Goal: Transaction & Acquisition: Purchase product/service

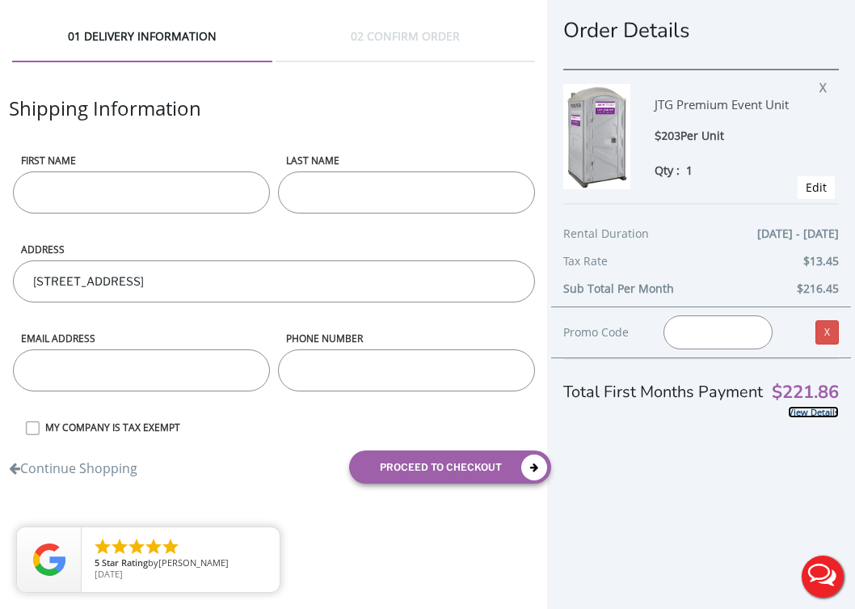
click at [817, 414] on link "View Details" at bounding box center [813, 412] width 51 height 12
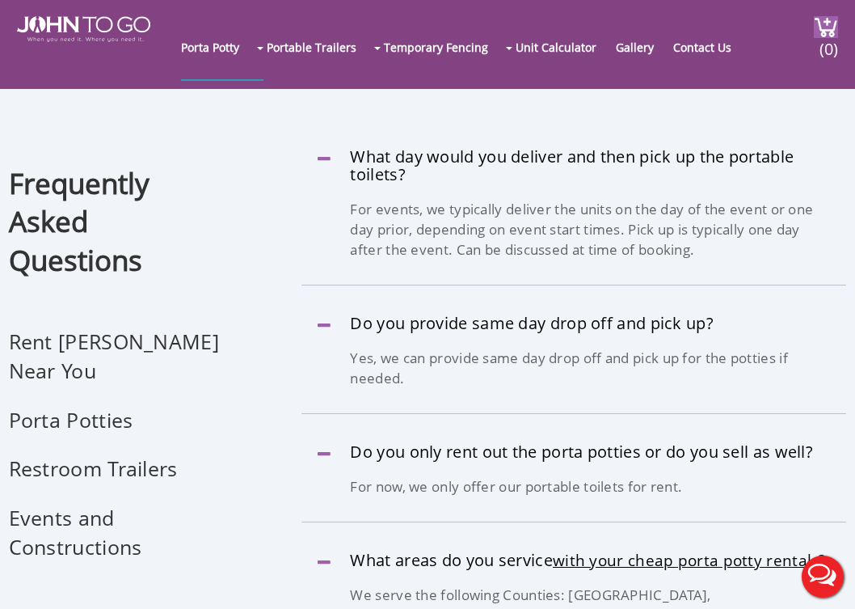
scroll to position [121, 0]
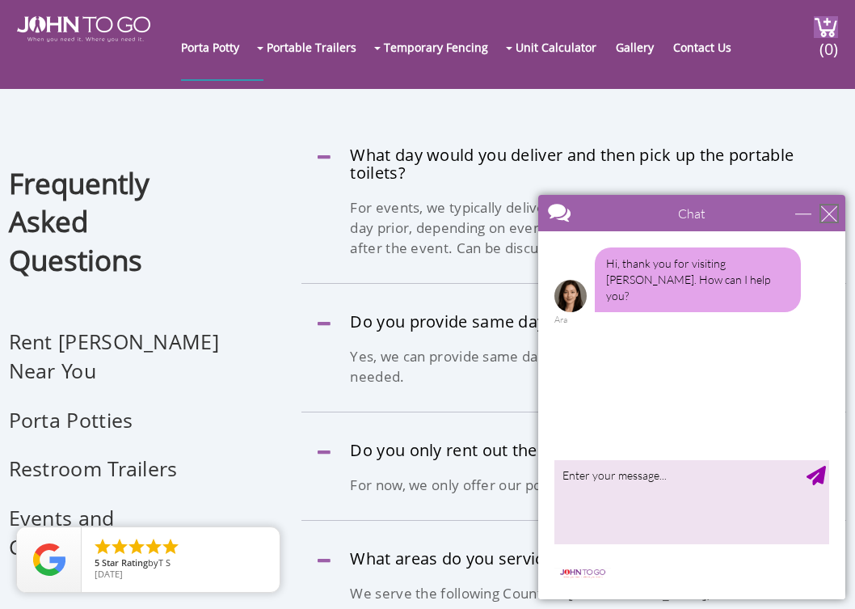
click at [834, 217] on div "close" at bounding box center [829, 213] width 16 height 16
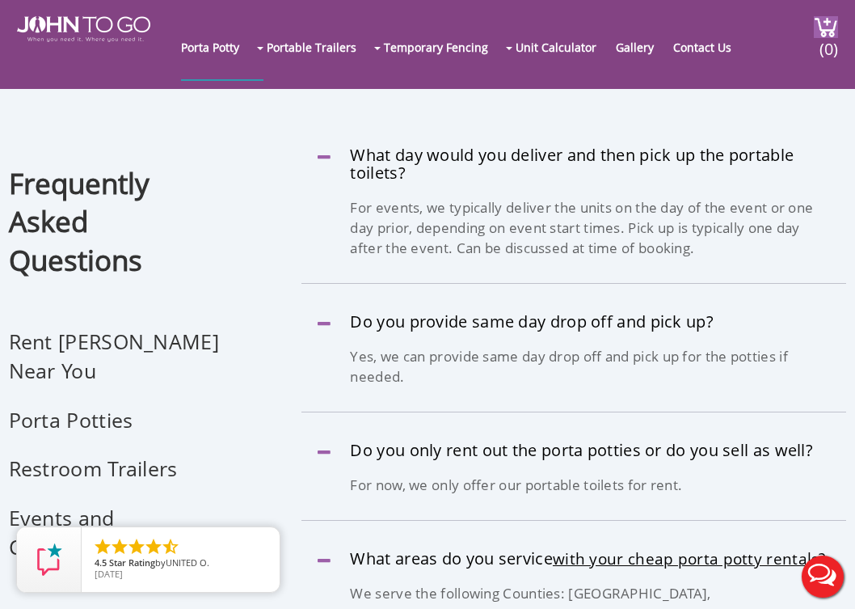
scroll to position [0, 0]
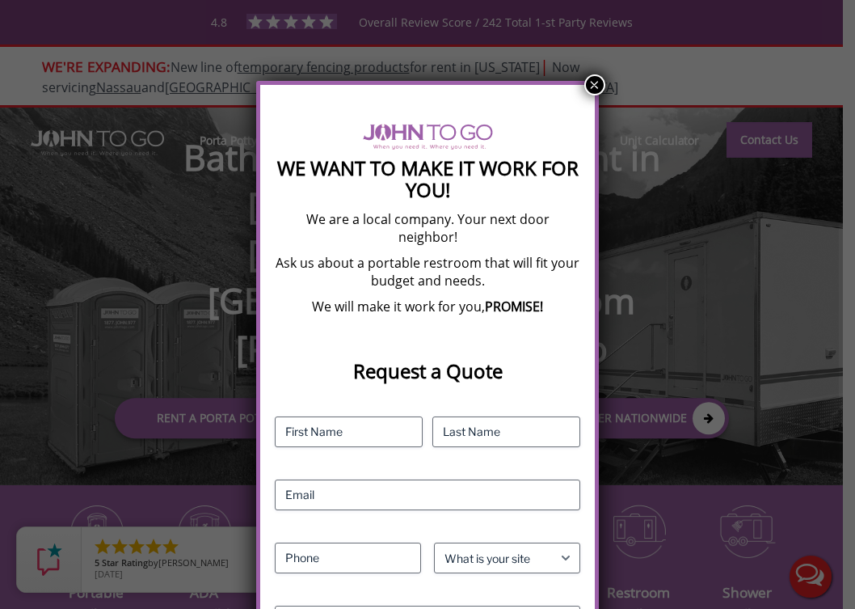
click at [595, 84] on button "×" at bounding box center [595, 84] width 21 height 21
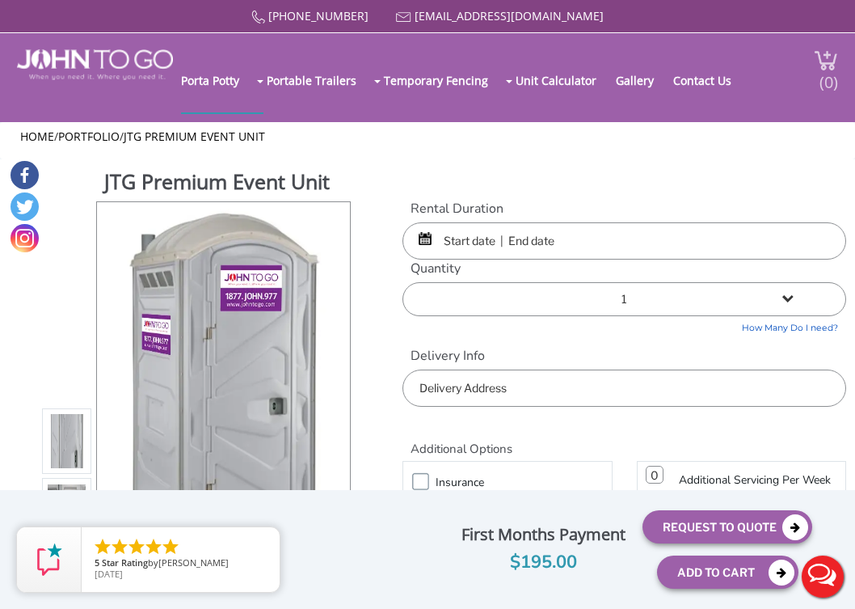
click at [826, 56] on img at bounding box center [826, 60] width 24 height 22
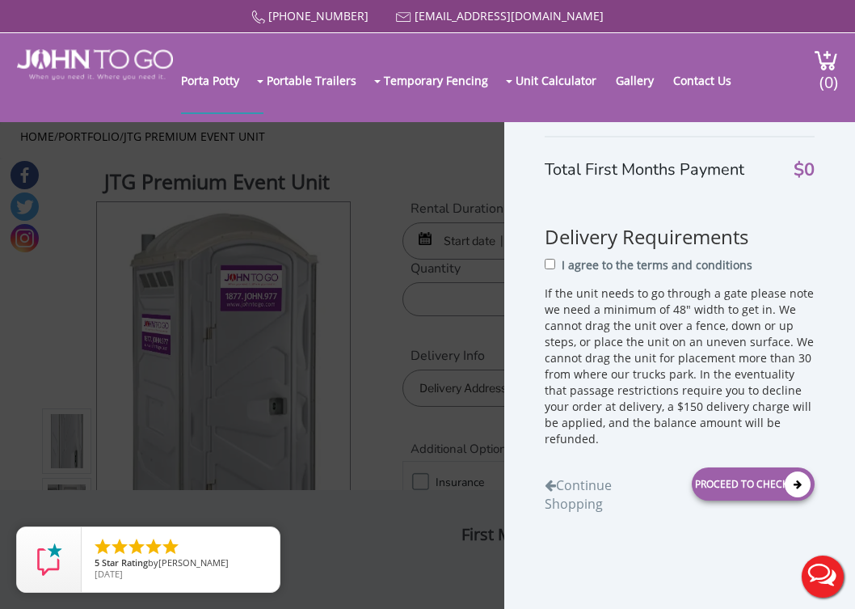
click at [453, 248] on div "Shopping Cart Total First Months Payment $0 Delivery Requirements I agree to th…" at bounding box center [427, 304] width 855 height 609
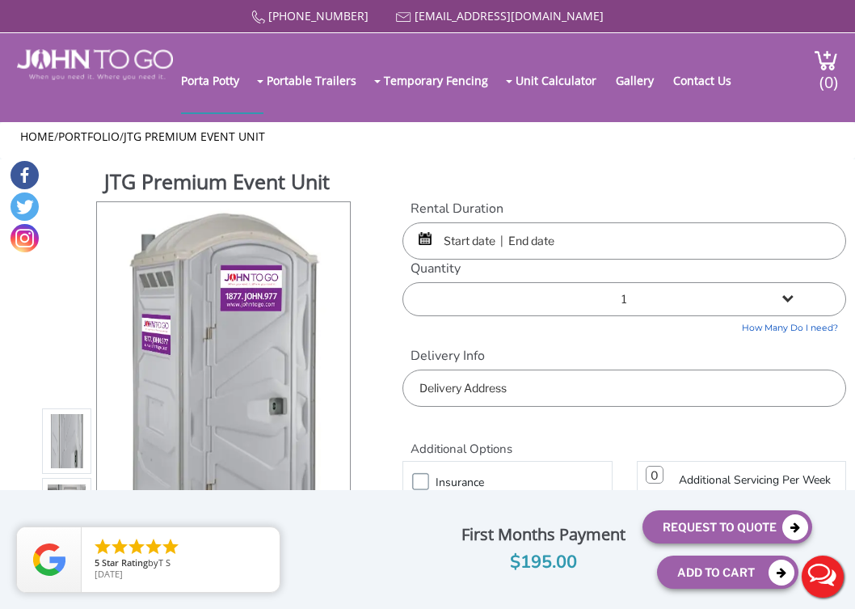
click at [471, 241] on input "text" at bounding box center [625, 240] width 445 height 37
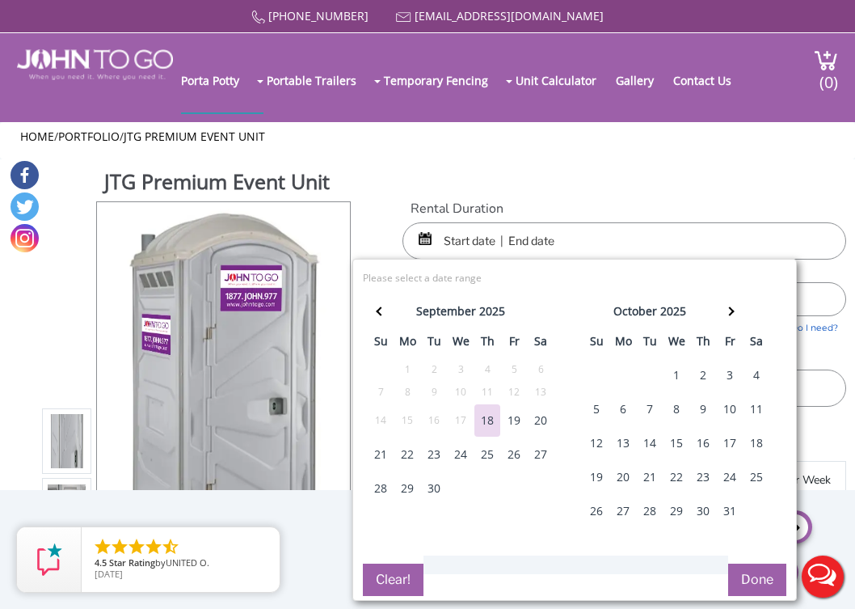
click at [540, 455] on div "27" at bounding box center [541, 454] width 26 height 32
click at [378, 487] on div "28" at bounding box center [381, 488] width 26 height 32
type input "09/27/2025 to 09/28/2025"
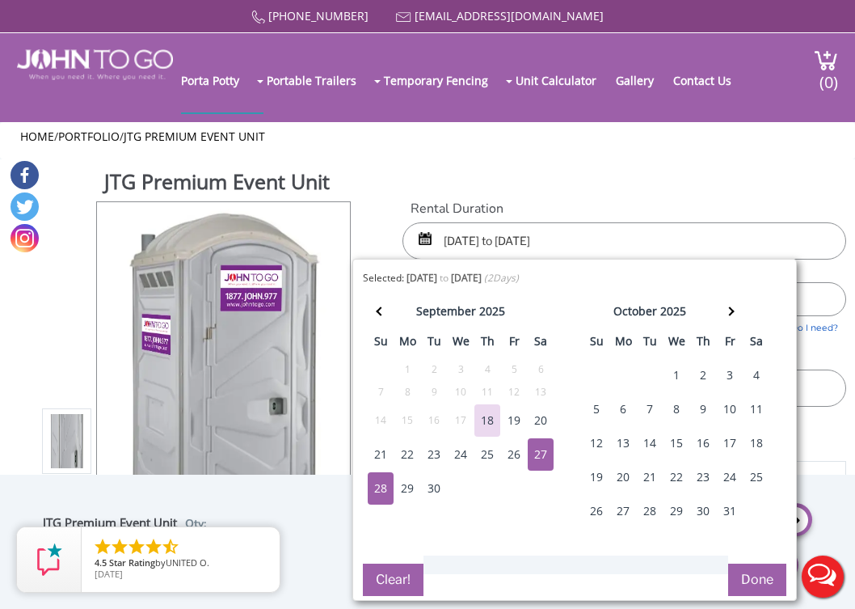
click at [770, 585] on button "Done" at bounding box center [757, 580] width 58 height 32
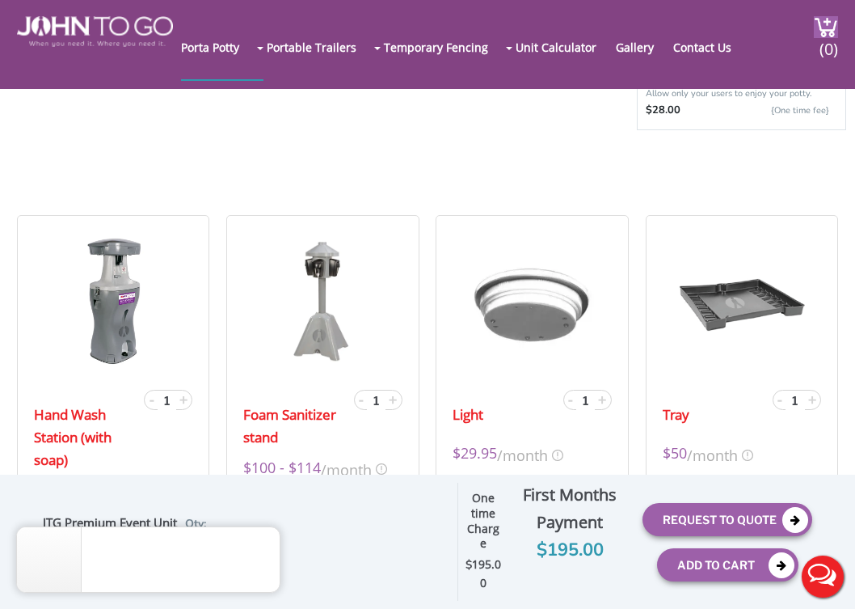
scroll to position [441, 0]
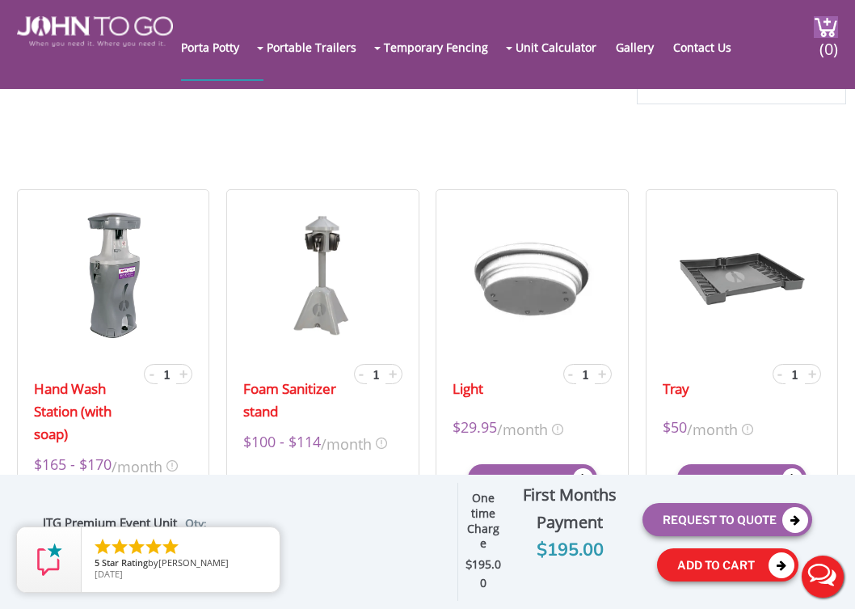
click at [704, 573] on button "Add To Cart" at bounding box center [727, 564] width 141 height 33
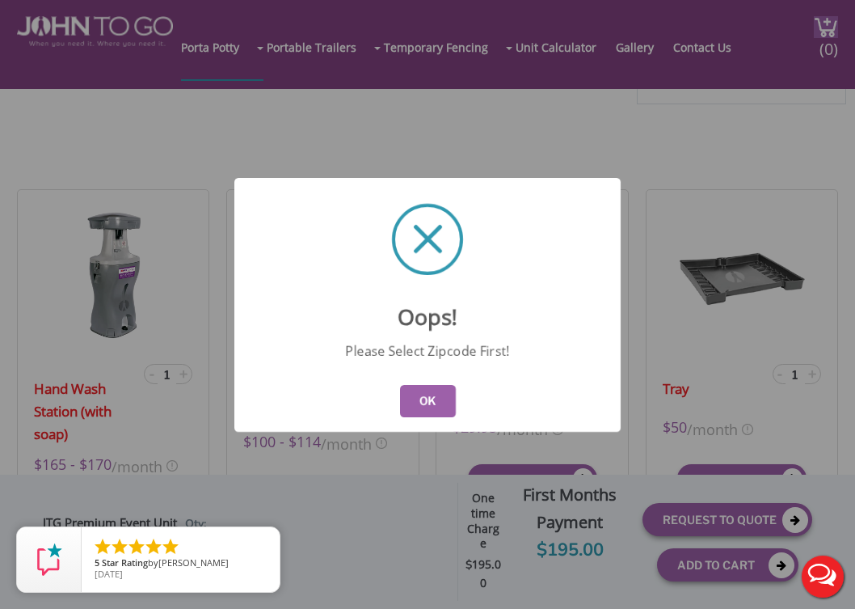
click at [441, 407] on button "OK" at bounding box center [428, 401] width 56 height 32
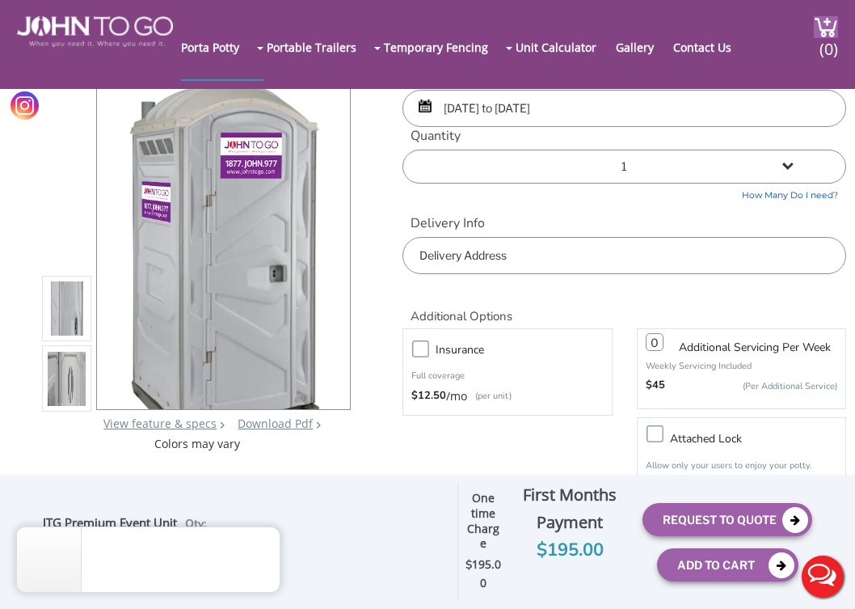
scroll to position [42, 0]
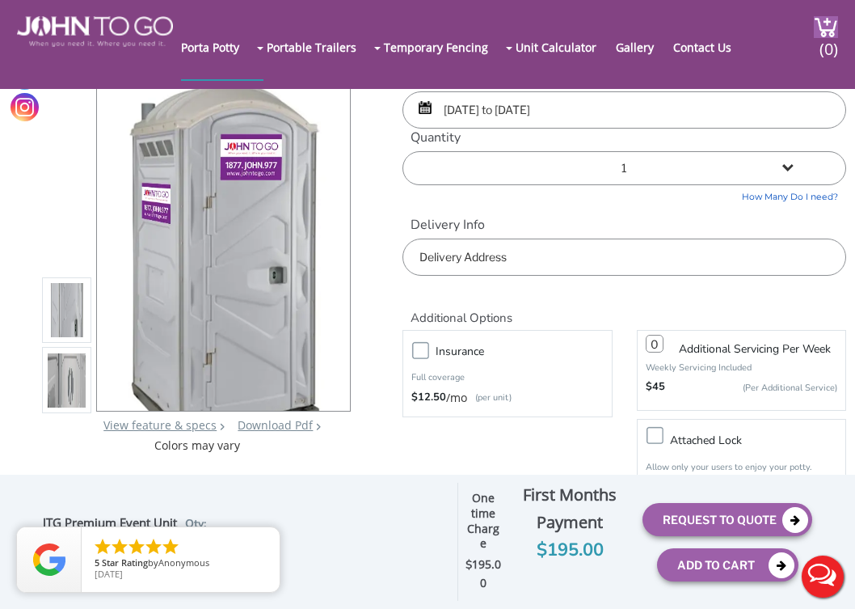
click at [543, 264] on input "text" at bounding box center [625, 257] width 445 height 37
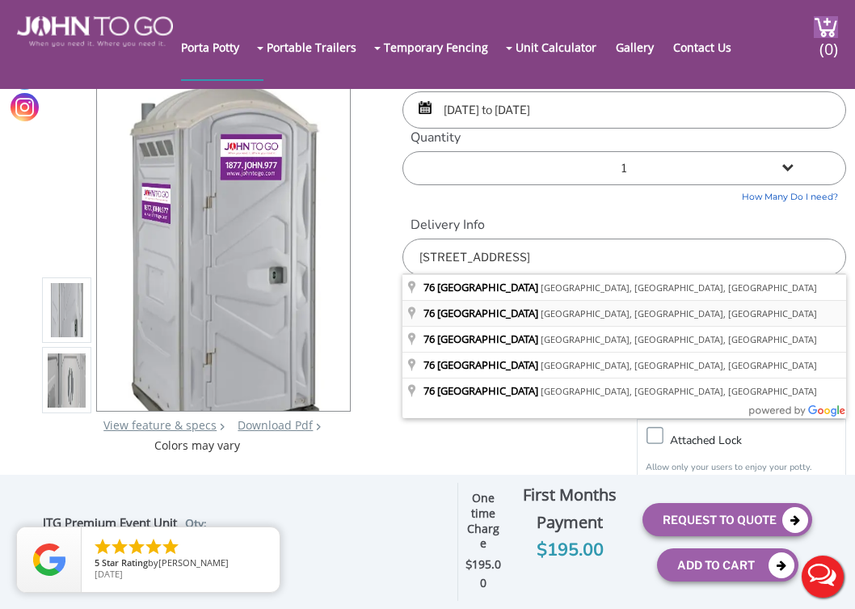
type input "76 Sherwood Road, Ridgewood, NJ, USA"
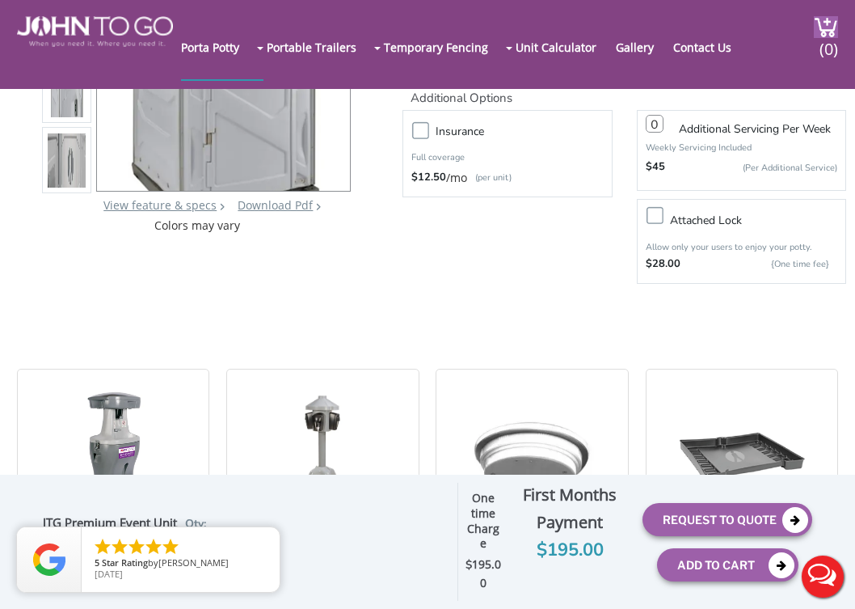
scroll to position [293, 0]
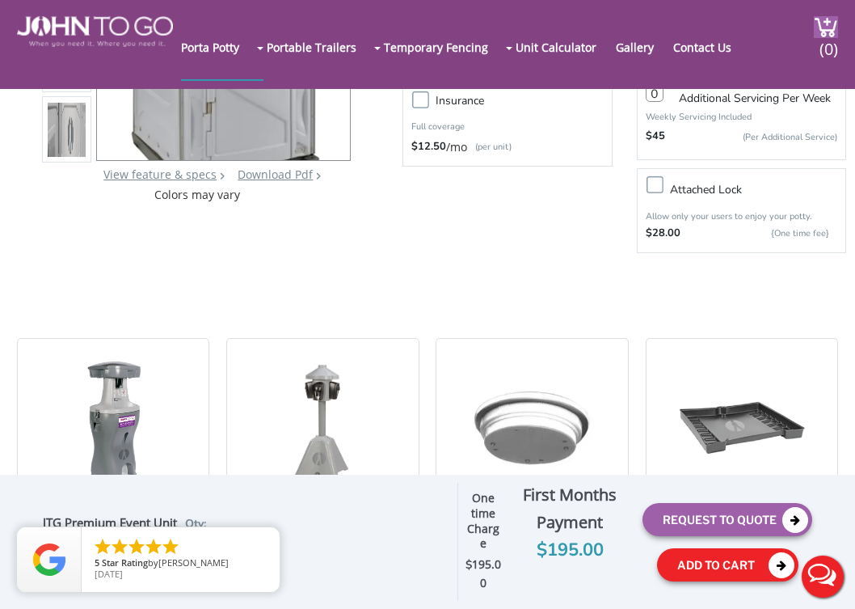
click at [697, 567] on button "Add To Cart" at bounding box center [727, 564] width 141 height 33
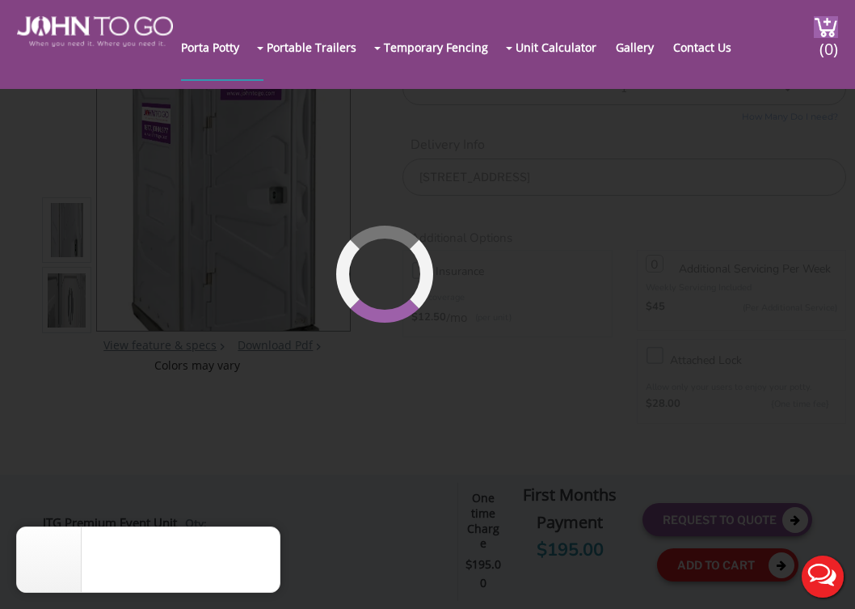
scroll to position [111, 0]
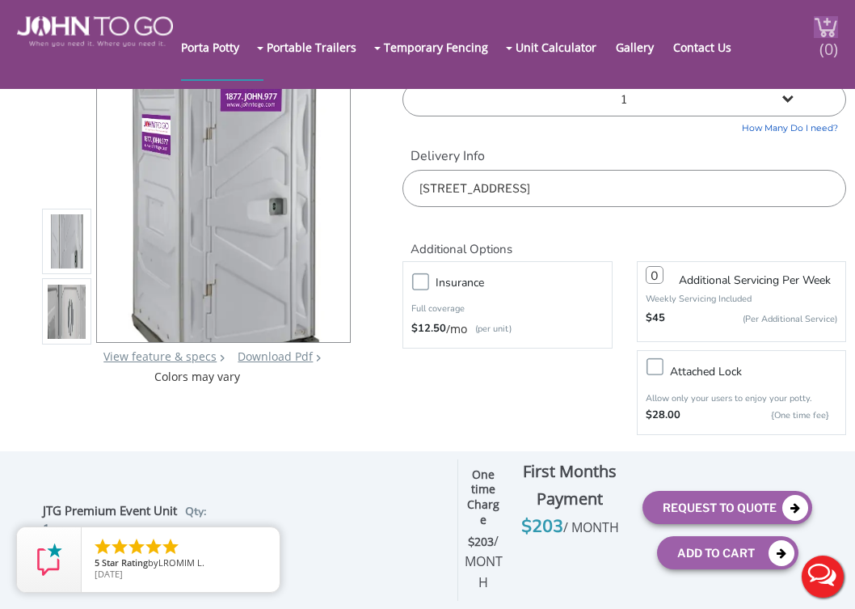
click at [826, 27] on span "(0)" at bounding box center [829, 42] width 19 height 35
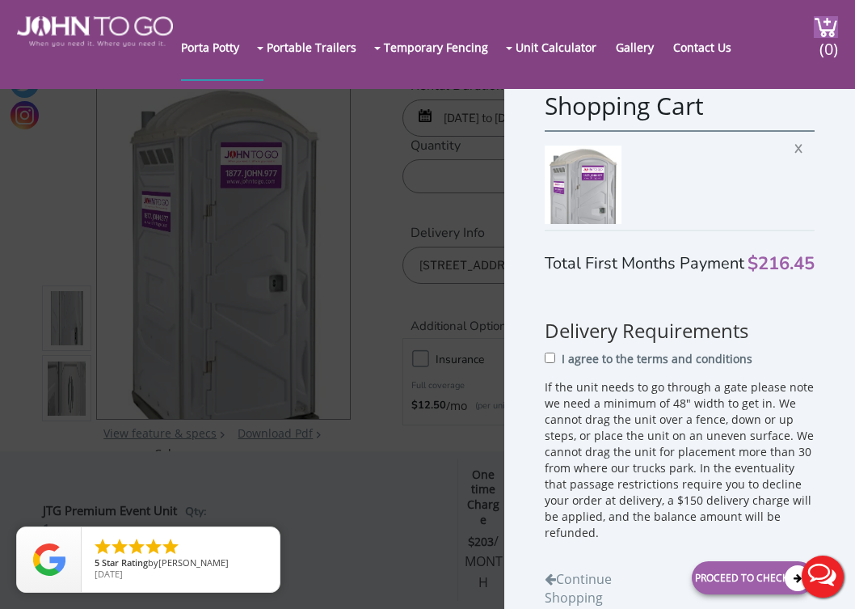
scroll to position [30, 0]
click at [551, 364] on input "I agree to the terms and conditions" at bounding box center [550, 358] width 11 height 11
checkbox input "true"
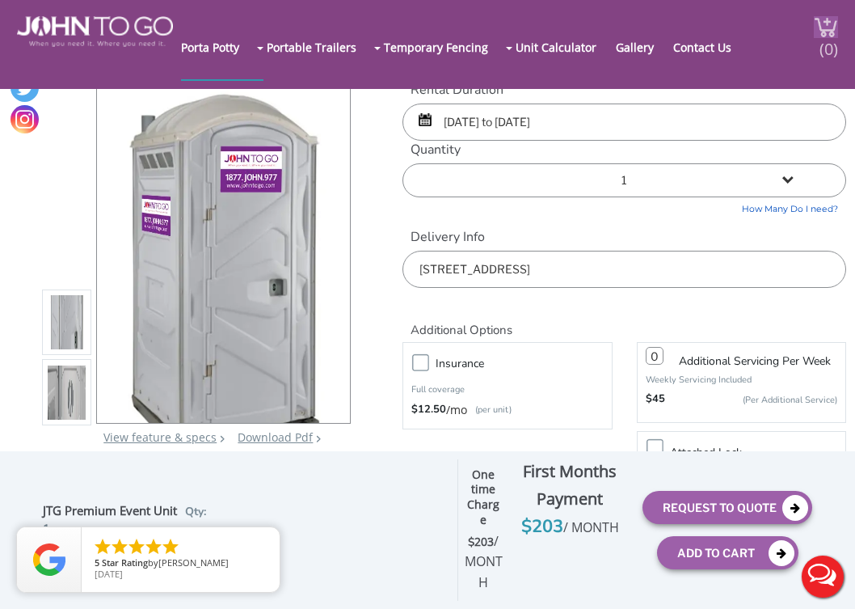
click at [830, 17] on img at bounding box center [826, 27] width 24 height 22
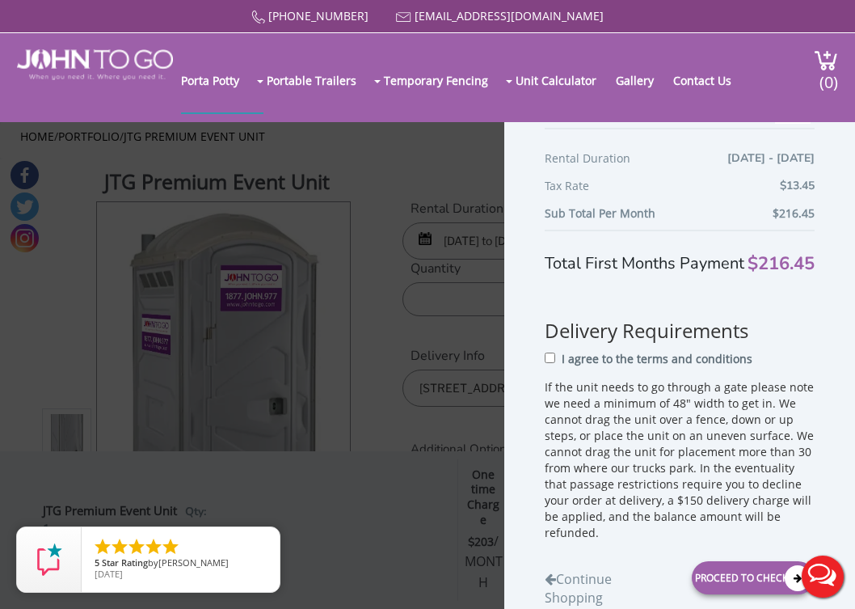
scroll to position [6, 0]
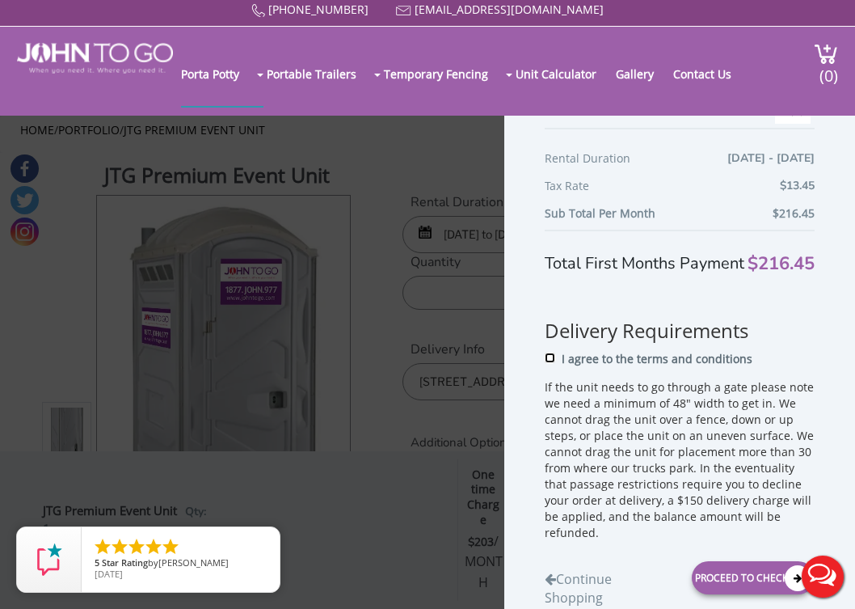
click at [545, 363] on input "I agree to the terms and conditions" at bounding box center [550, 358] width 11 height 11
checkbox input "true"
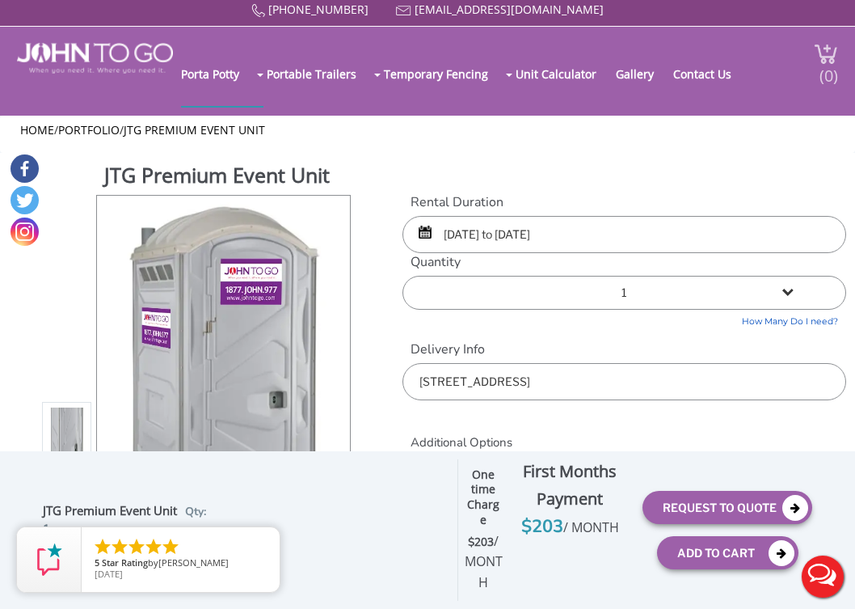
click at [824, 51] on img at bounding box center [826, 54] width 24 height 22
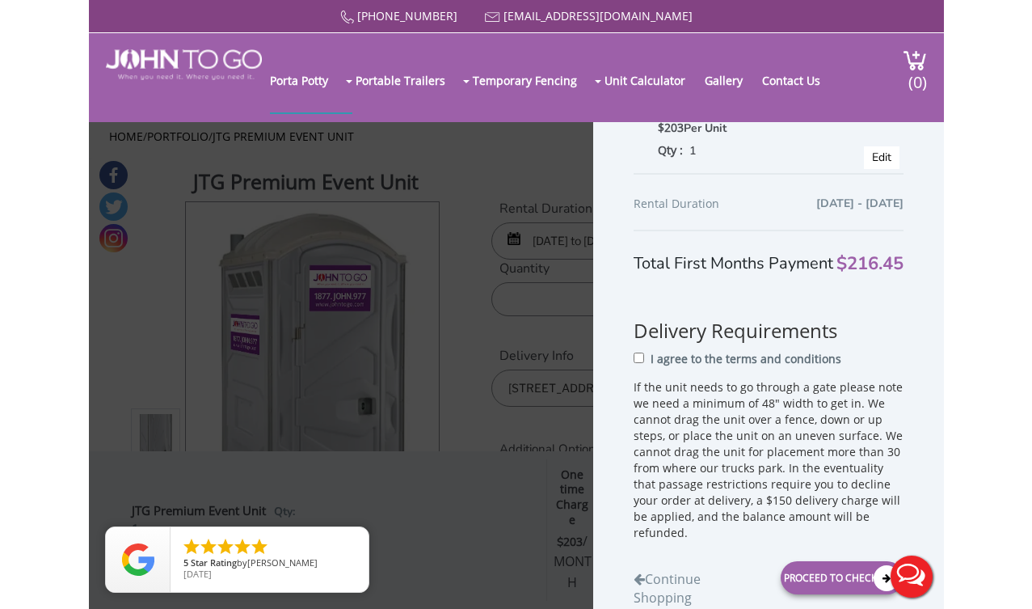
scroll to position [226, 0]
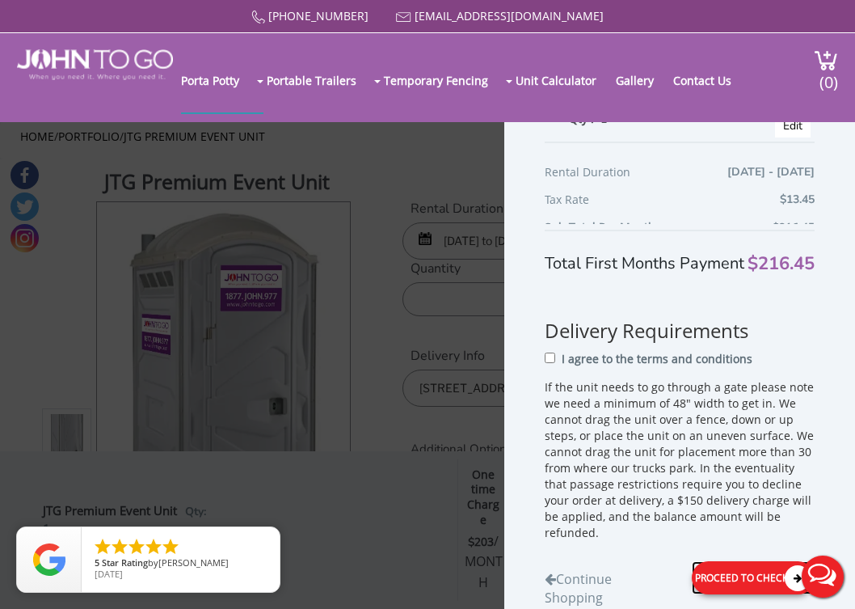
click at [738, 575] on div "Proceed to Checkout" at bounding box center [753, 578] width 123 height 33
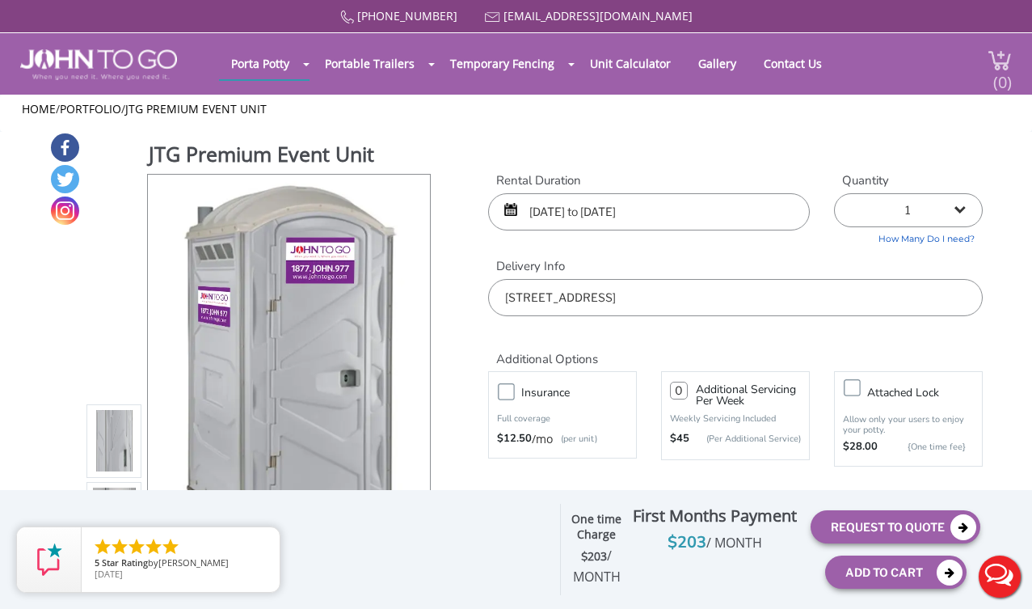
click at [855, 66] on span "(0)" at bounding box center [1002, 75] width 19 height 35
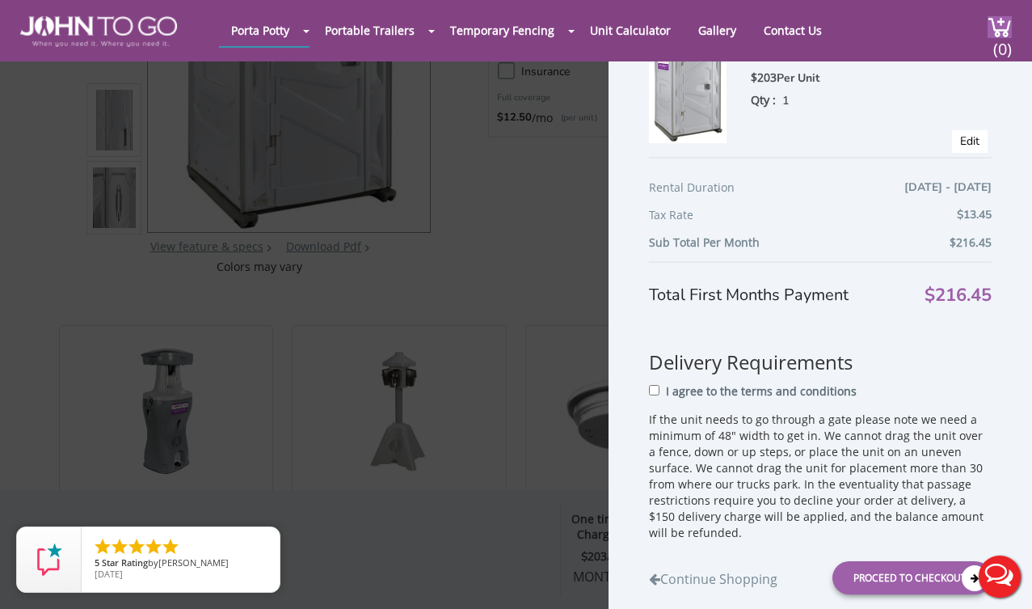
scroll to position [306, 0]
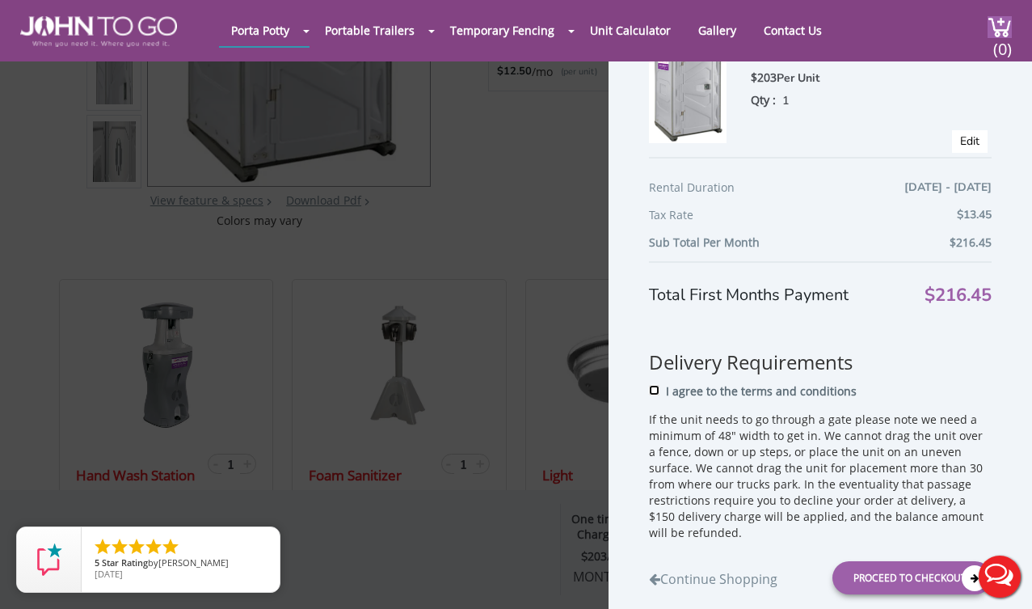
click at [655, 395] on input "I agree to the terms and conditions" at bounding box center [654, 390] width 11 height 11
checkbox input "true"
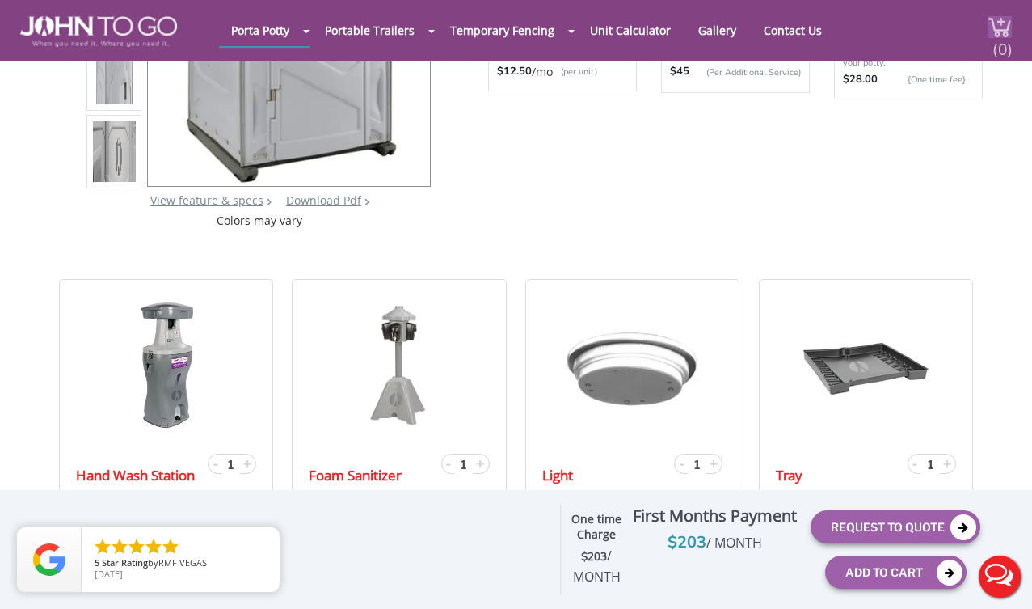
click at [855, 26] on span "(0)" at bounding box center [1002, 42] width 19 height 35
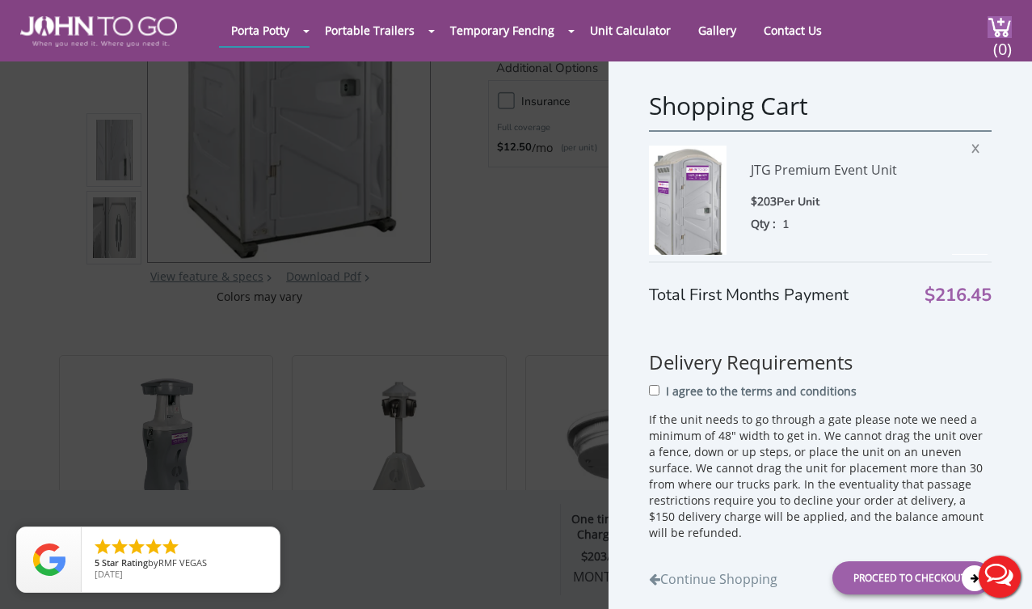
scroll to position [225, 0]
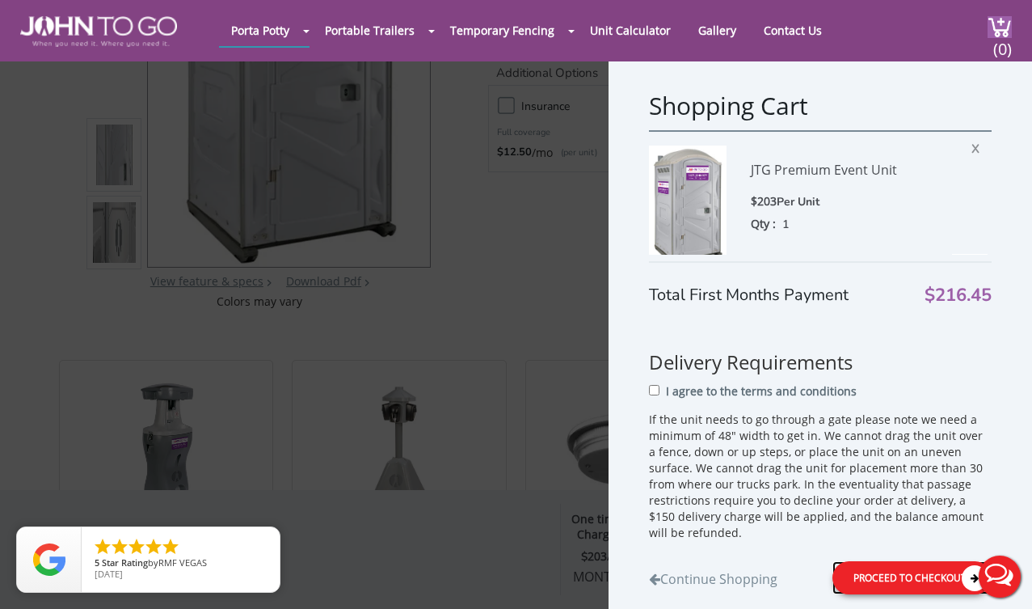
click at [855, 581] on div "Proceed to Checkout" at bounding box center [912, 577] width 159 height 33
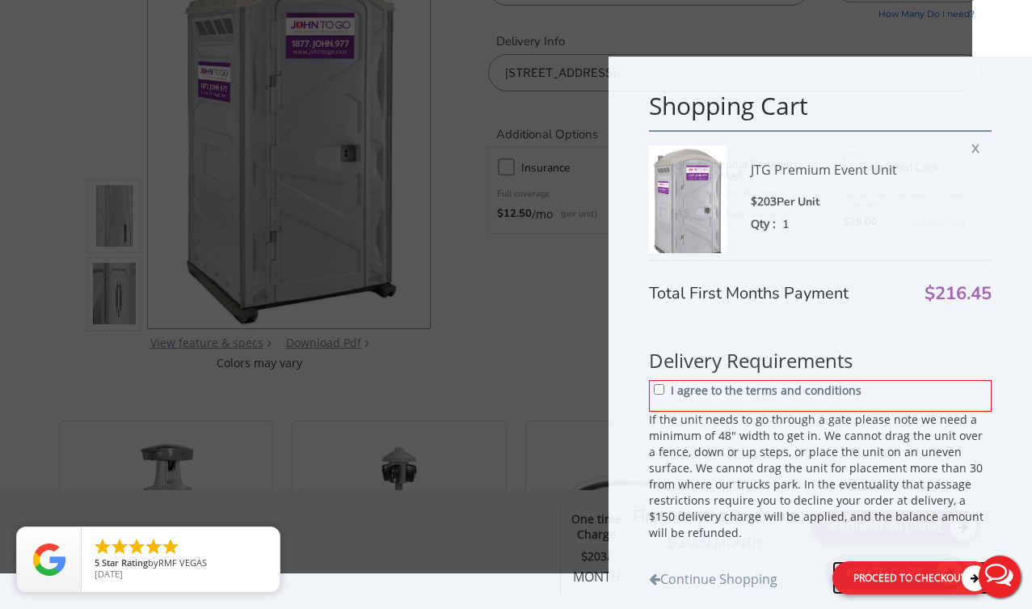
scroll to position [0, 0]
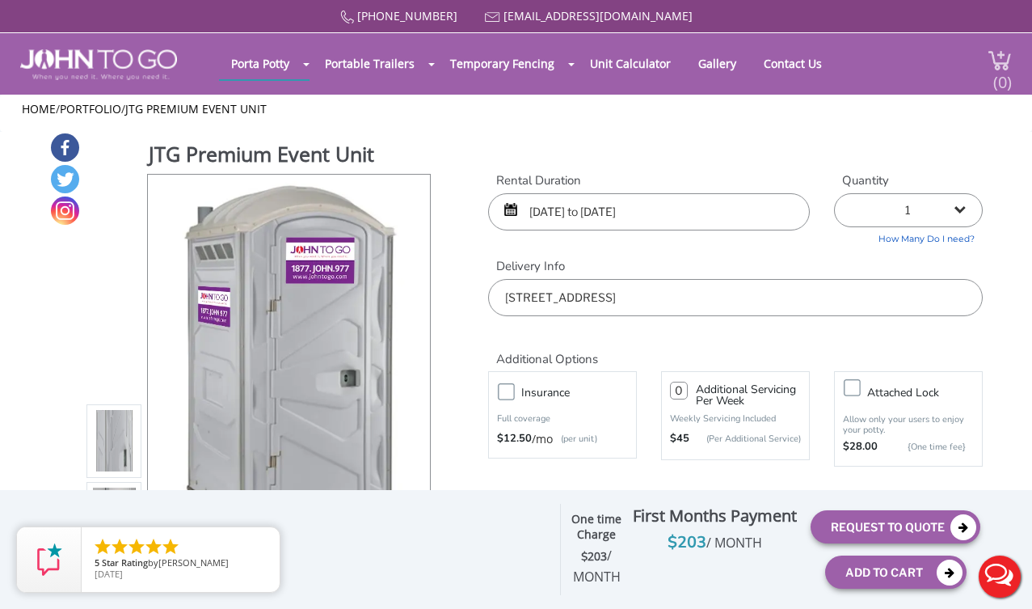
click at [855, 61] on span "(0)" at bounding box center [1002, 75] width 19 height 35
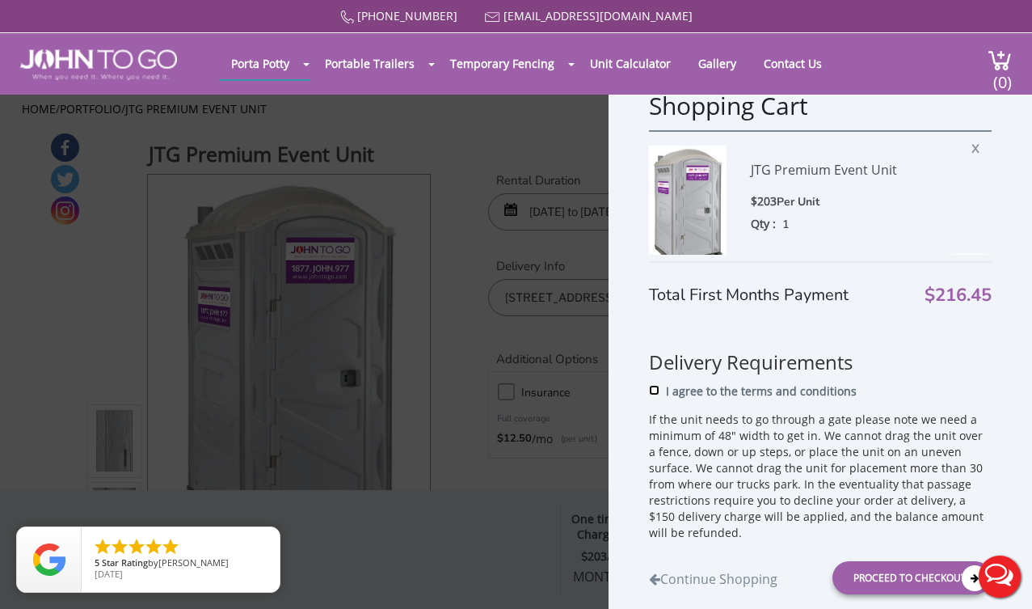
click at [652, 395] on input "I agree to the terms and conditions" at bounding box center [654, 390] width 11 height 11
checkbox input "true"
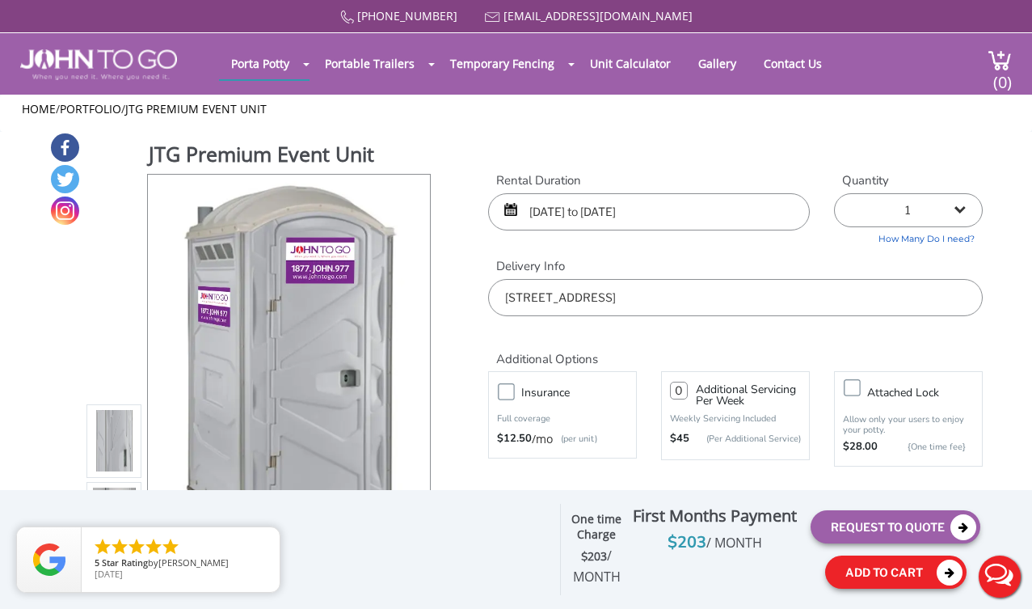
click at [855, 581] on button "Add To Cart" at bounding box center [896, 571] width 141 height 33
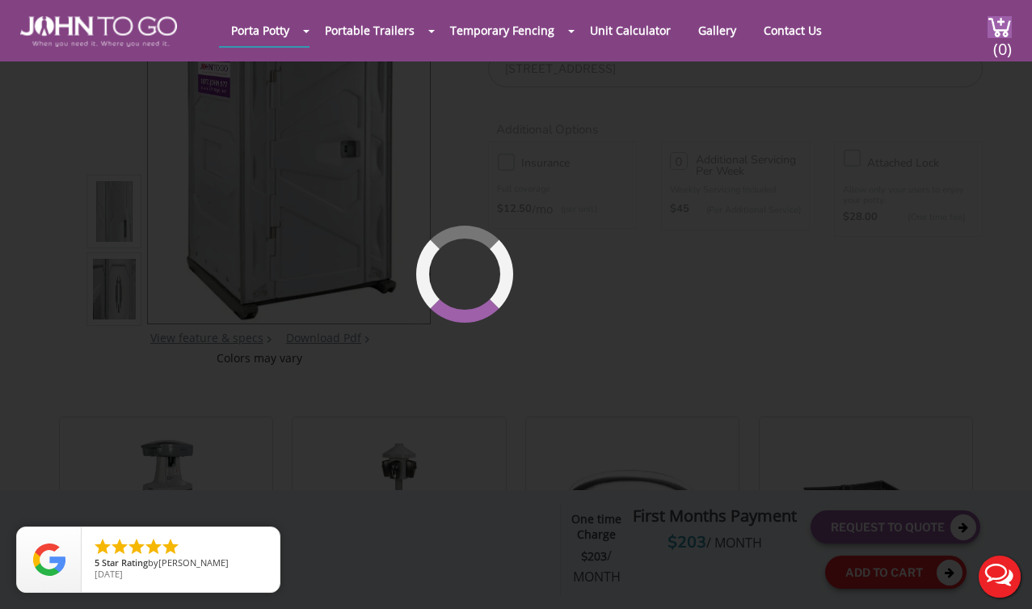
scroll to position [171, 0]
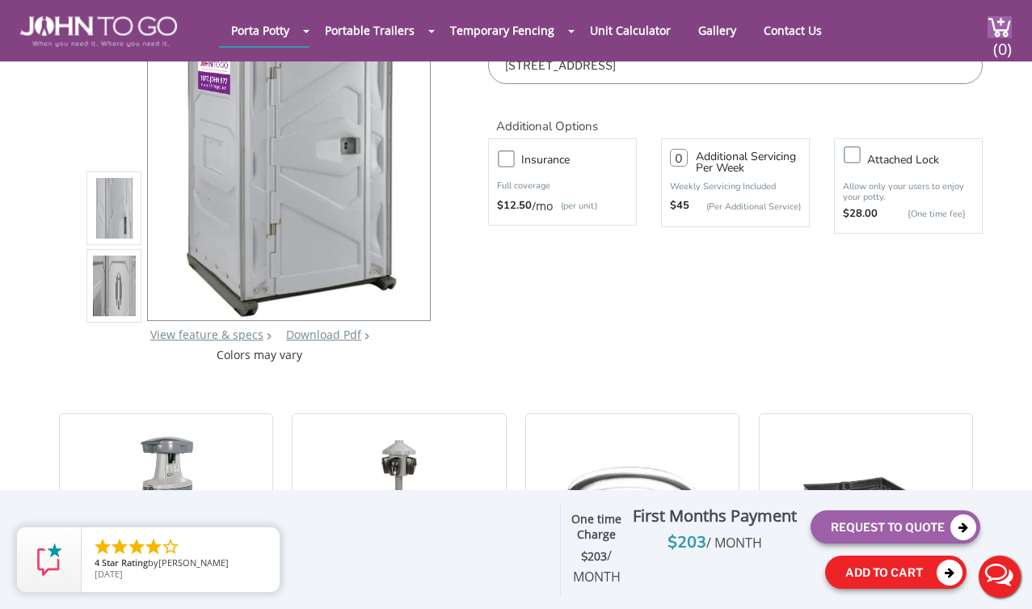
click at [855, 565] on button "Add To Cart" at bounding box center [896, 571] width 141 height 33
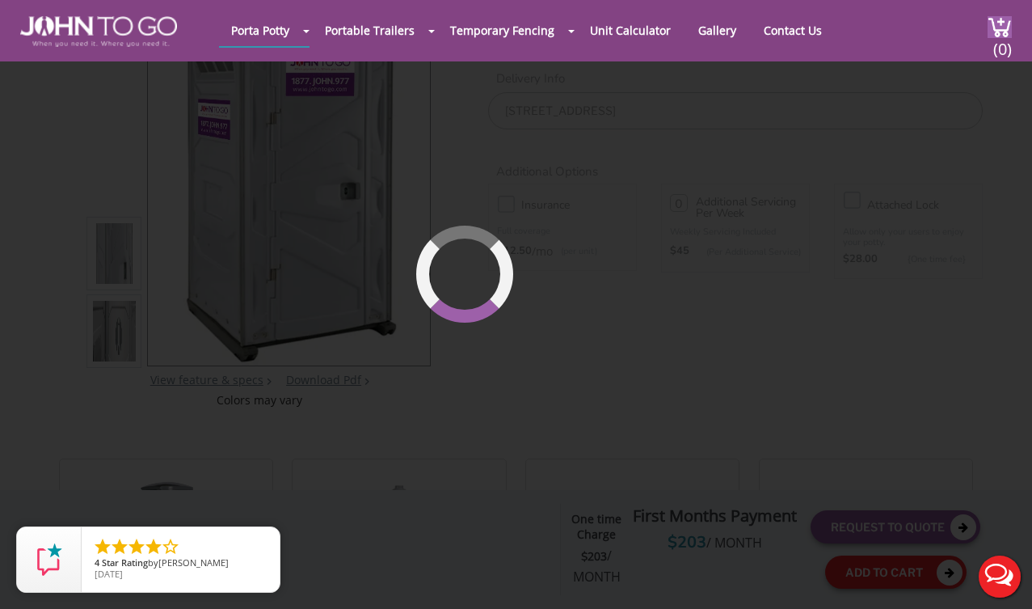
scroll to position [111, 0]
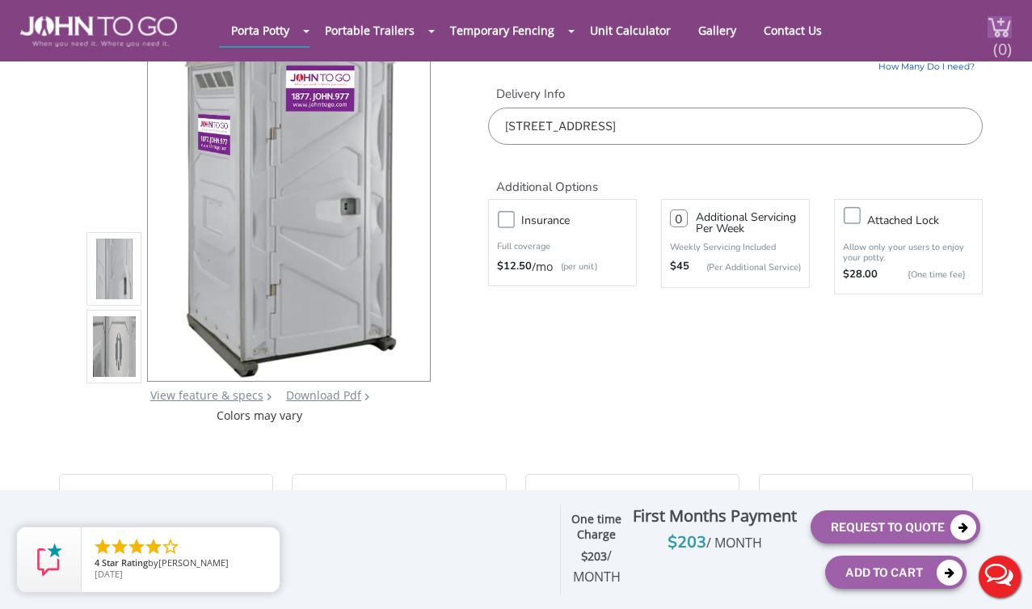
click at [855, 36] on span "(0)" at bounding box center [1002, 42] width 19 height 35
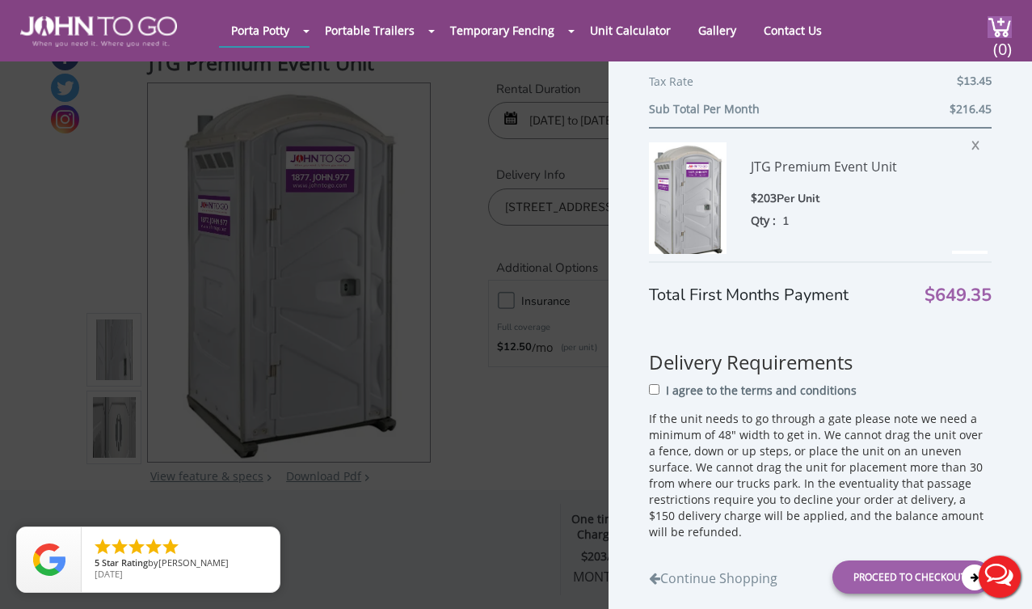
scroll to position [233, 0]
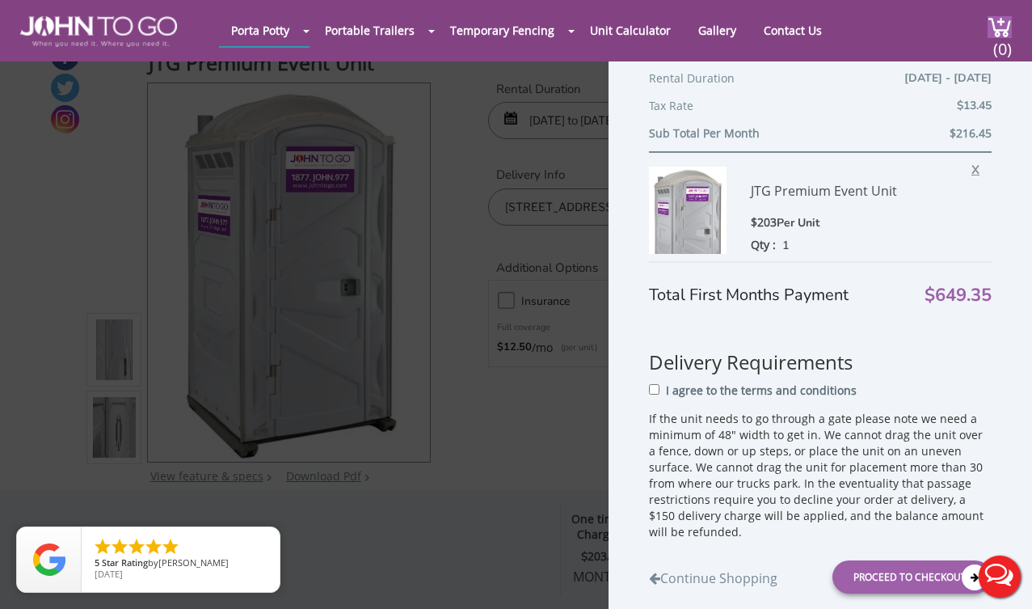
click at [855, 171] on span "X" at bounding box center [980, 167] width 16 height 21
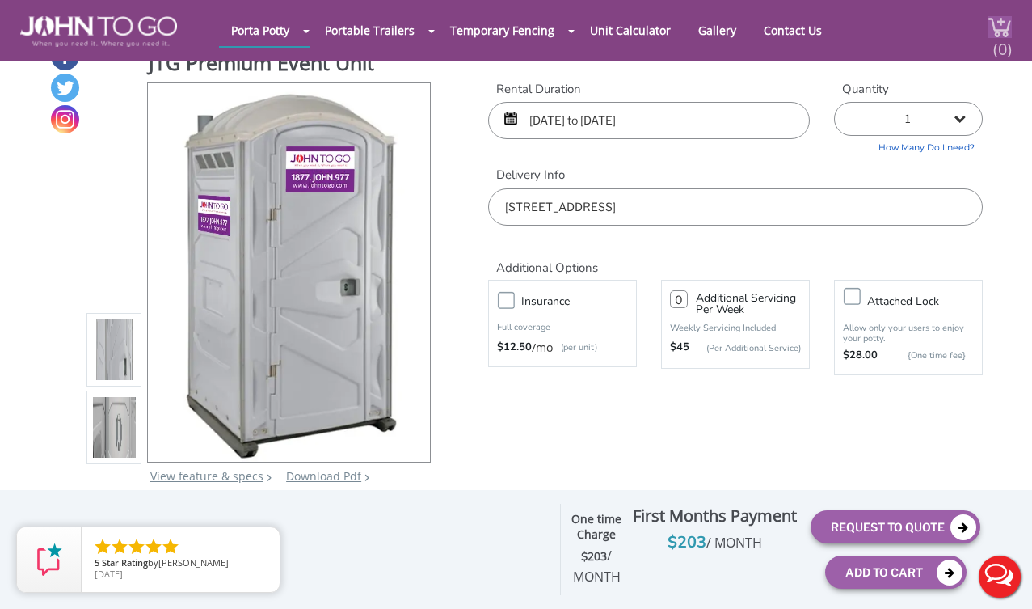
click at [855, 28] on span "(0)" at bounding box center [1002, 42] width 19 height 35
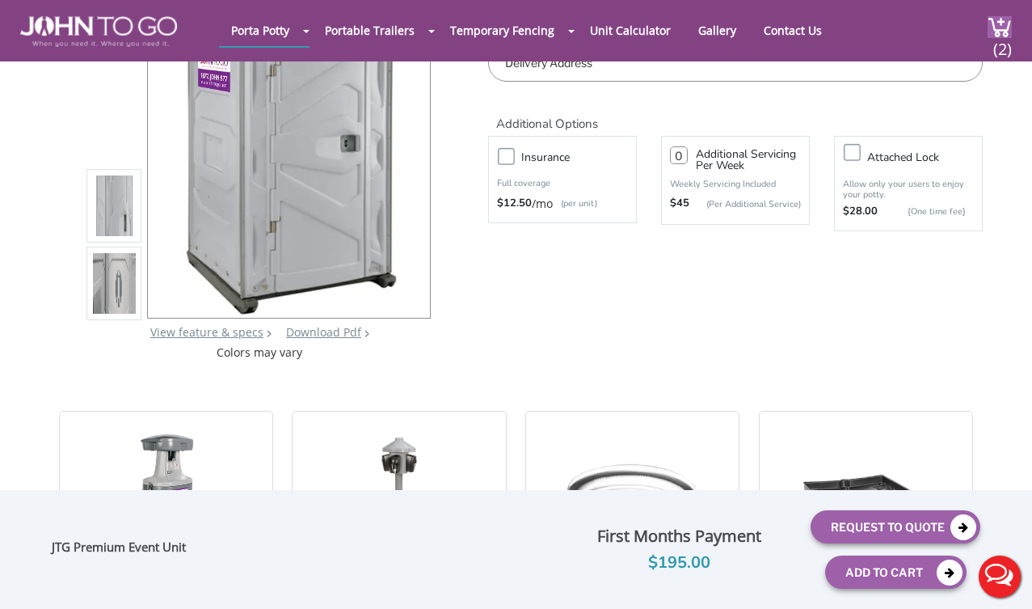
scroll to position [197, 0]
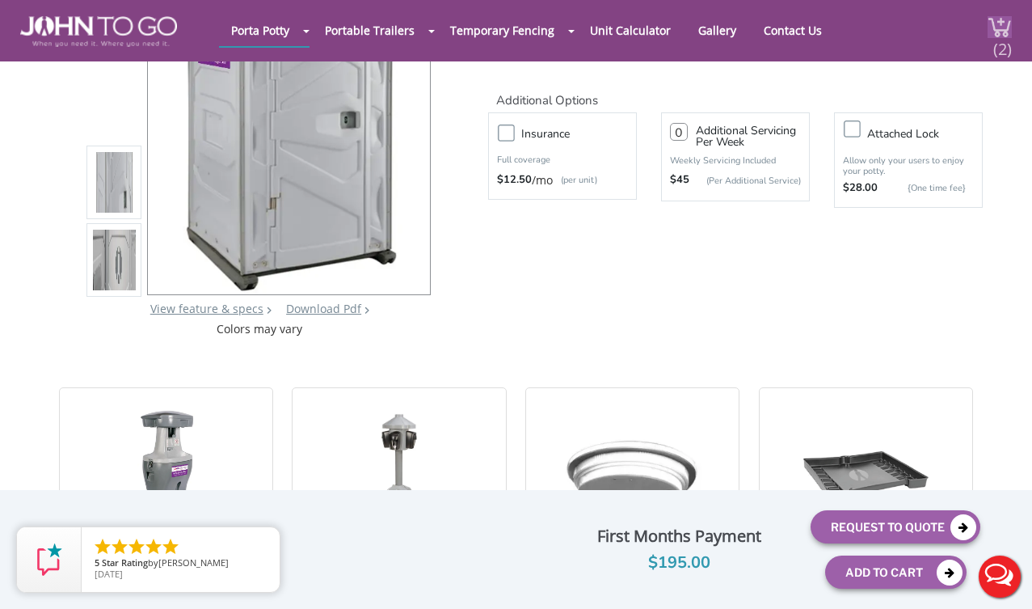
click at [1002, 31] on span "(2)" at bounding box center [1002, 42] width 19 height 35
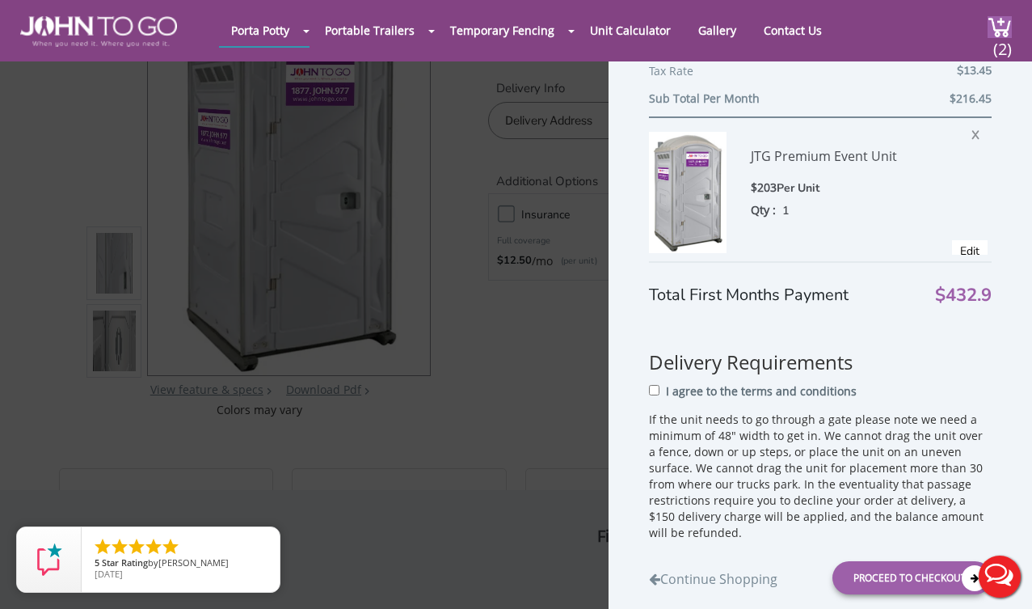
scroll to position [222, 0]
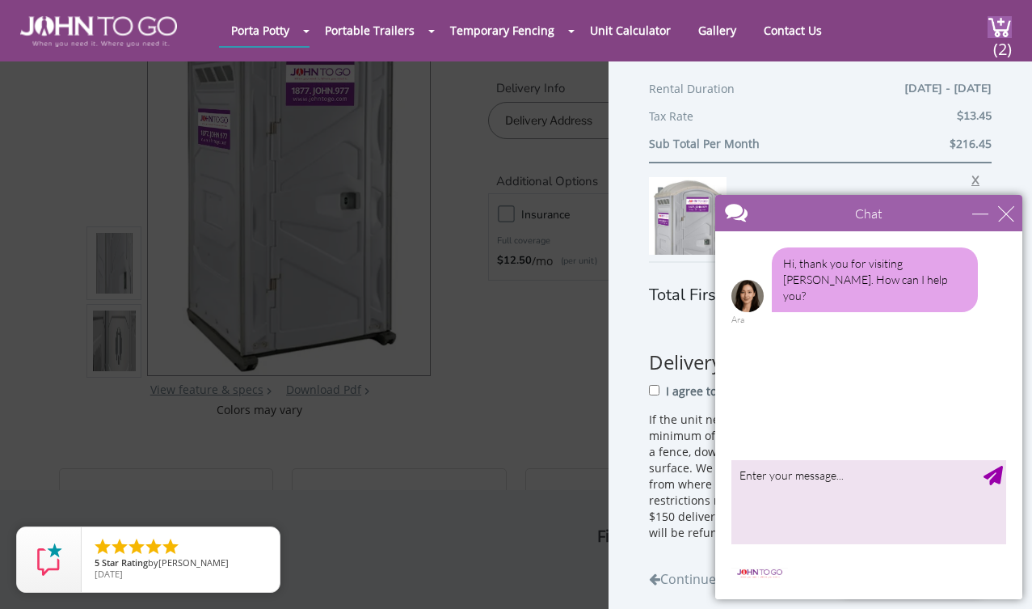
click at [978, 176] on span "X" at bounding box center [980, 177] width 16 height 21
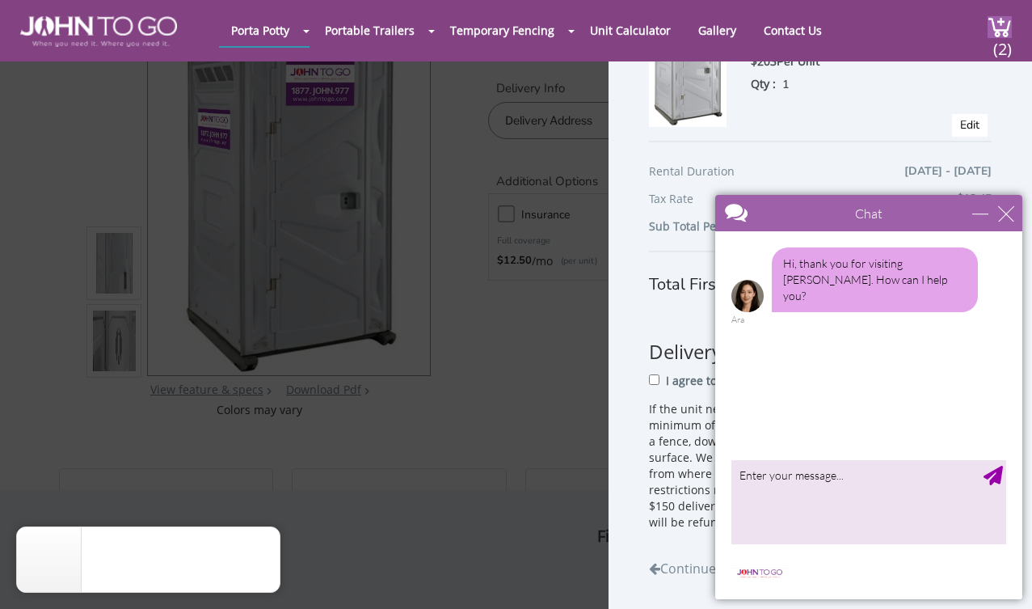
scroll to position [124, 0]
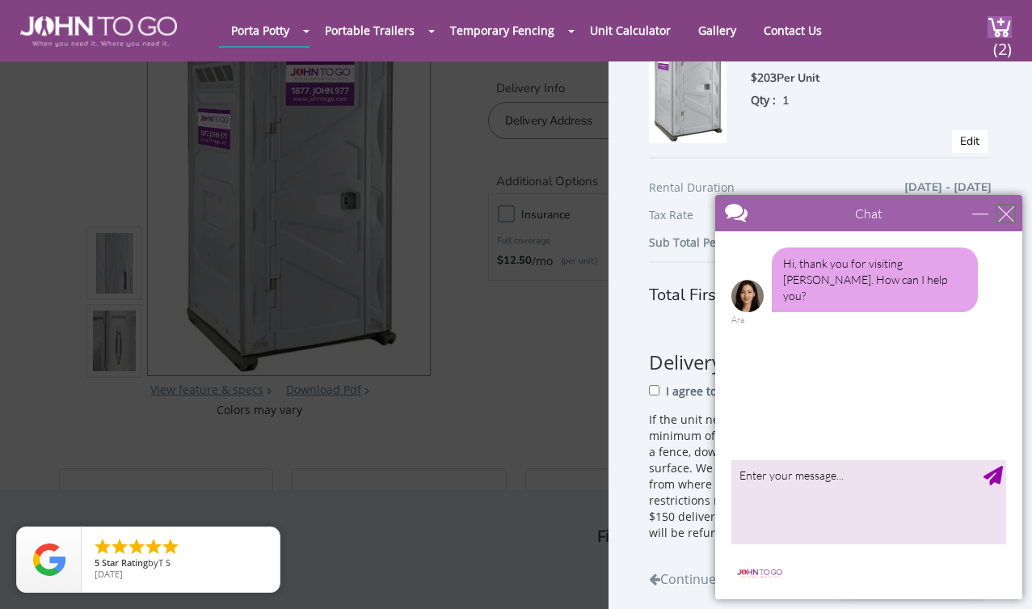
click at [1012, 215] on div "close" at bounding box center [1007, 213] width 16 height 16
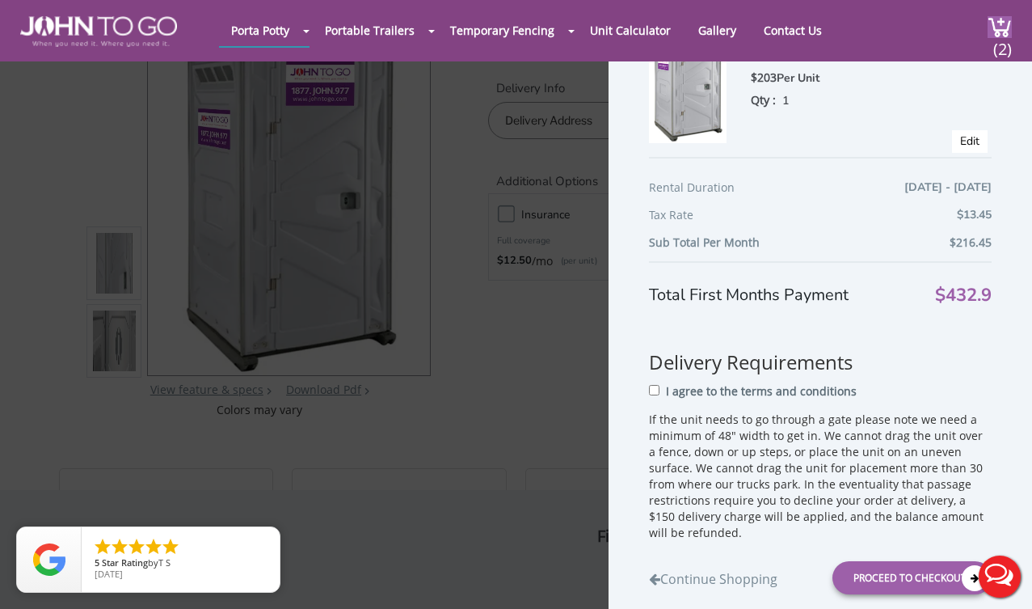
scroll to position [0, 0]
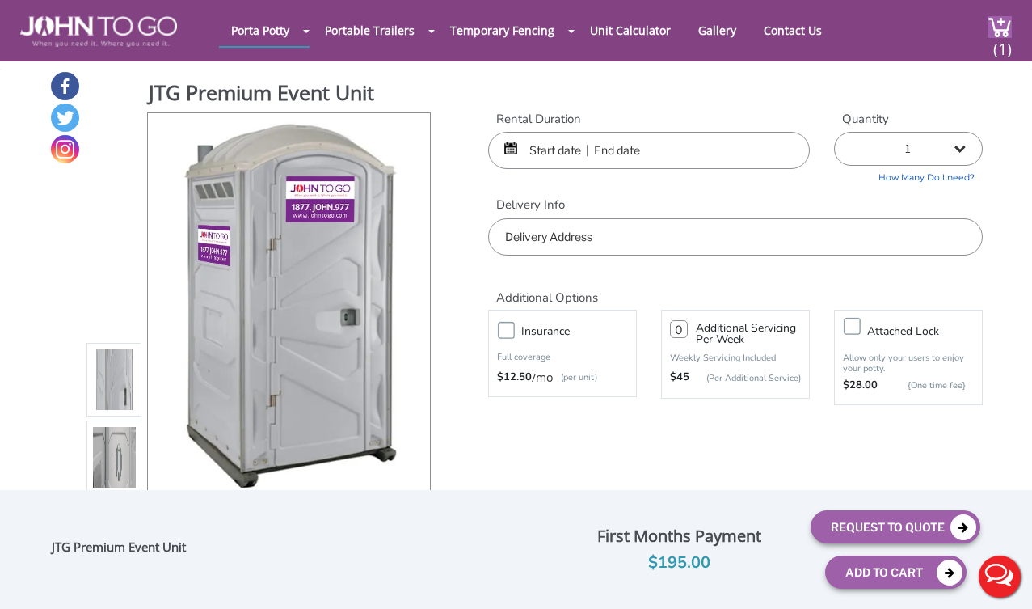
scroll to position [74, 0]
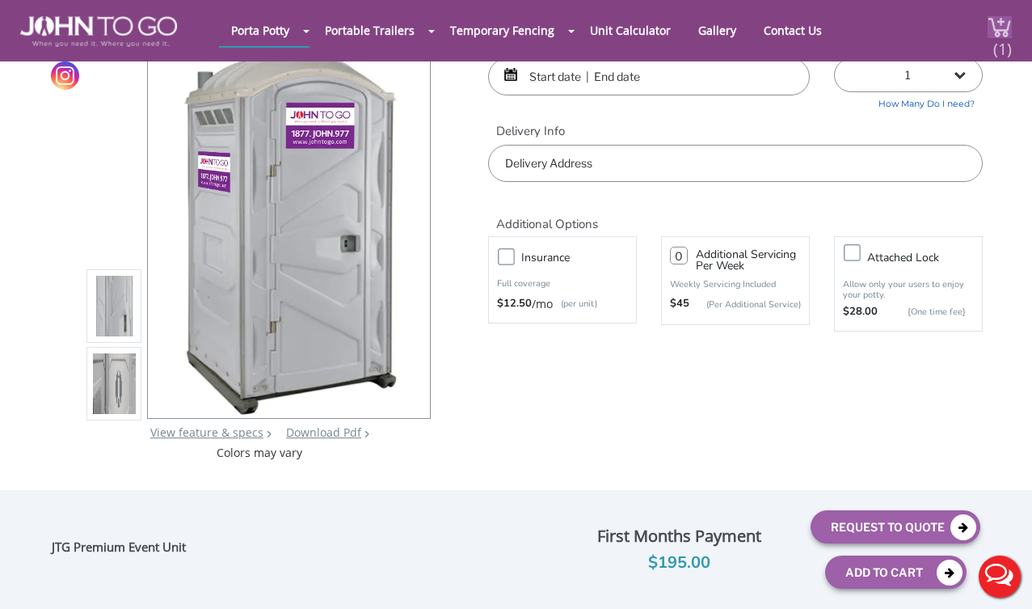
click at [999, 23] on img at bounding box center [1000, 27] width 24 height 22
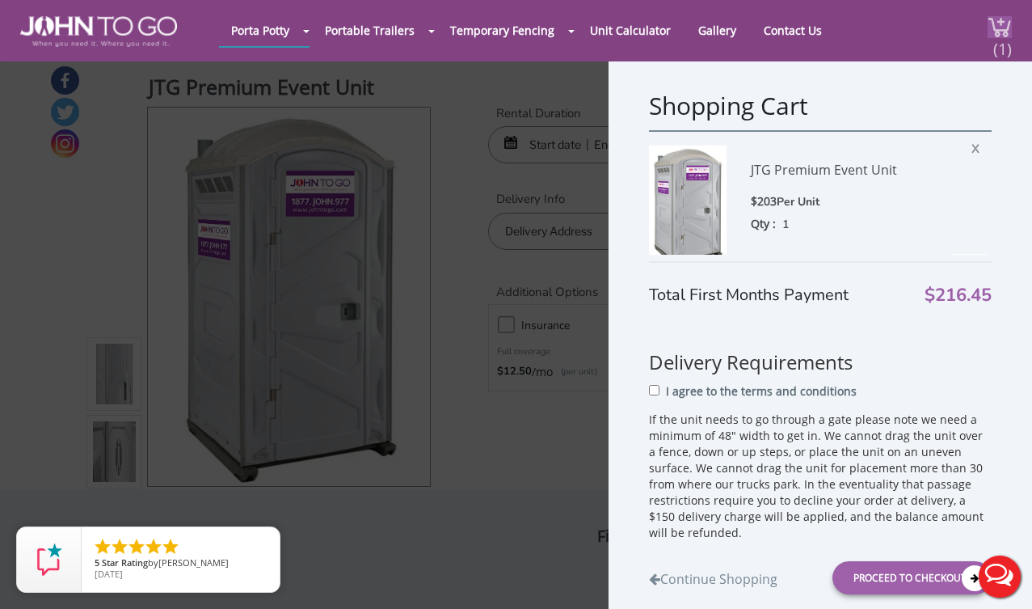
scroll to position [0, 0]
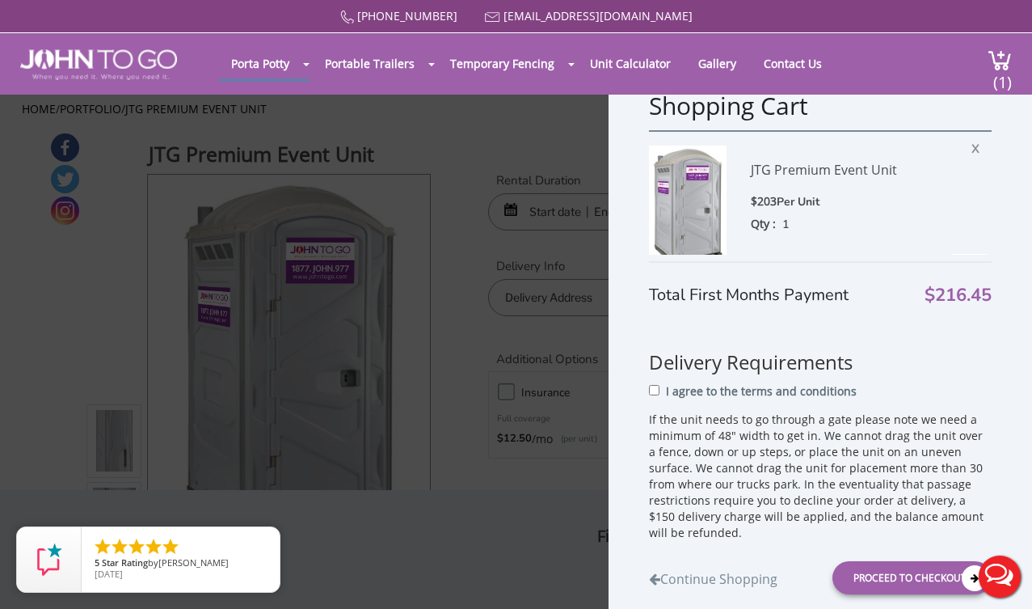
click at [652, 412] on div "I agree to the terms and conditions" at bounding box center [820, 397] width 343 height 30
click at [656, 395] on input "I agree to the terms and conditions" at bounding box center [654, 390] width 11 height 11
checkbox input "true"
click at [892, 579] on div "Proceed to Checkout" at bounding box center [912, 577] width 159 height 33
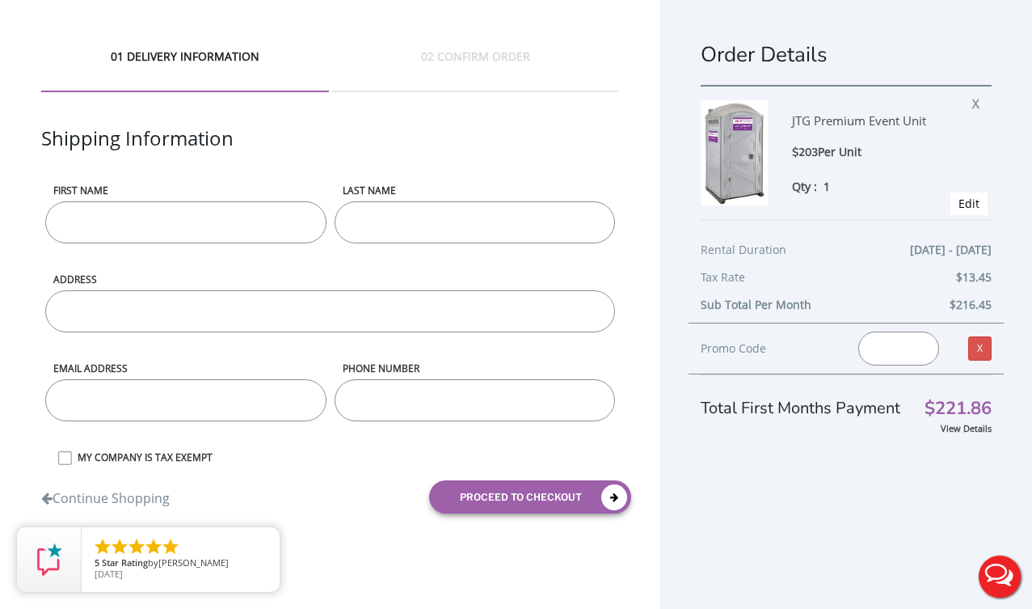
click at [211, 216] on input "First name" at bounding box center [185, 222] width 281 height 42
type input "[PERSON_NAME]"
type input "[STREET_ADDRESS]"
type input "[EMAIL_ADDRESS][DOMAIN_NAME]"
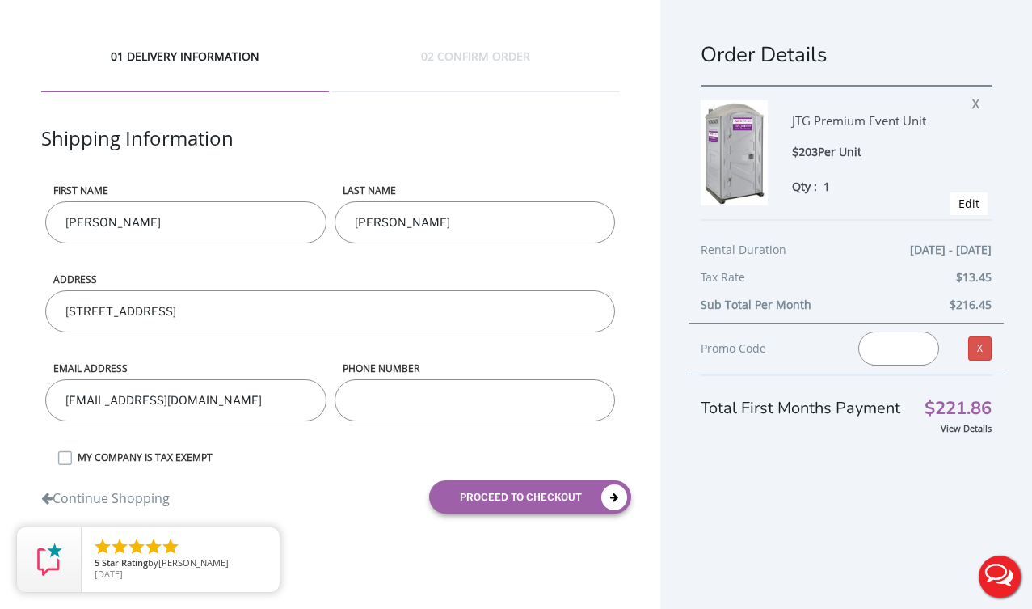
type input "7323303376"
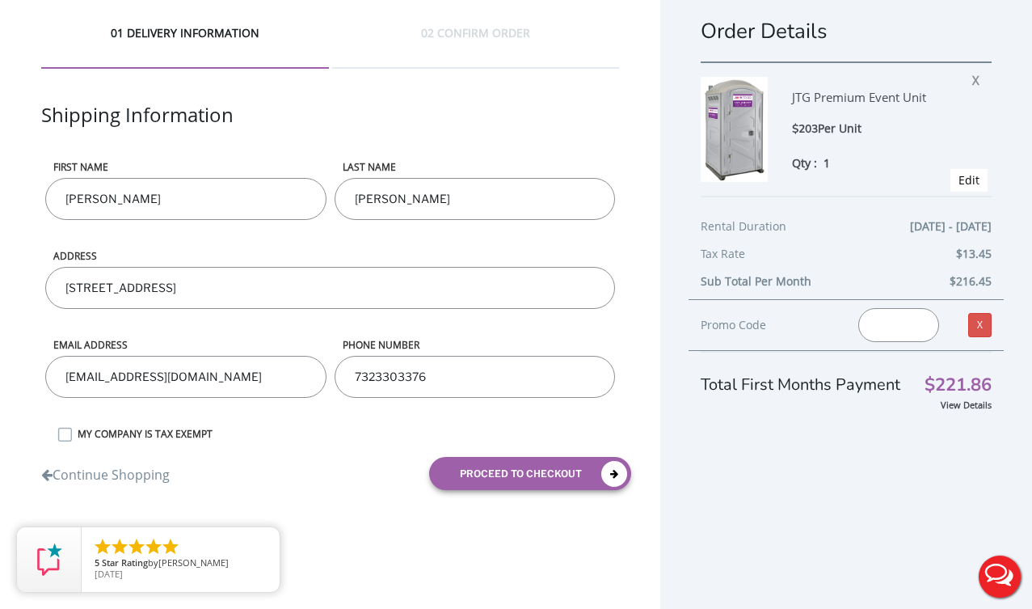
scroll to position [30, 0]
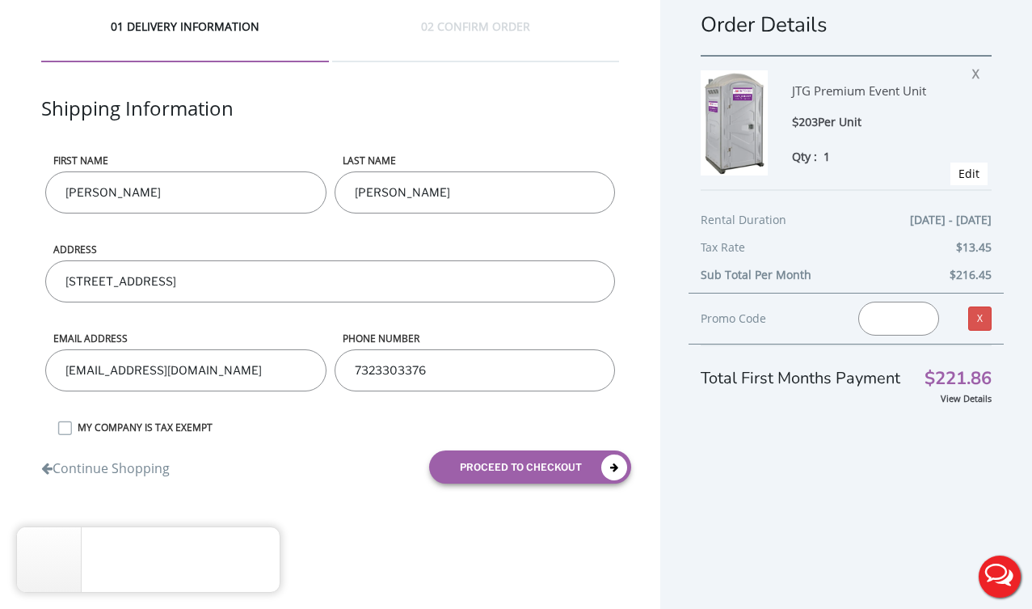
click at [247, 280] on input "[STREET_ADDRESS]" at bounding box center [330, 281] width 570 height 42
type input "[STREET_ADDRESS]"
click at [70, 422] on label "MY COMPANY IS TAX EXEMPT" at bounding box center [345, 427] width 550 height 14
click at [0, 0] on input "MY COMPANY IS TAX EXEMPT" at bounding box center [0, 0] width 0 height 0
